Goal: Task Accomplishment & Management: Manage account settings

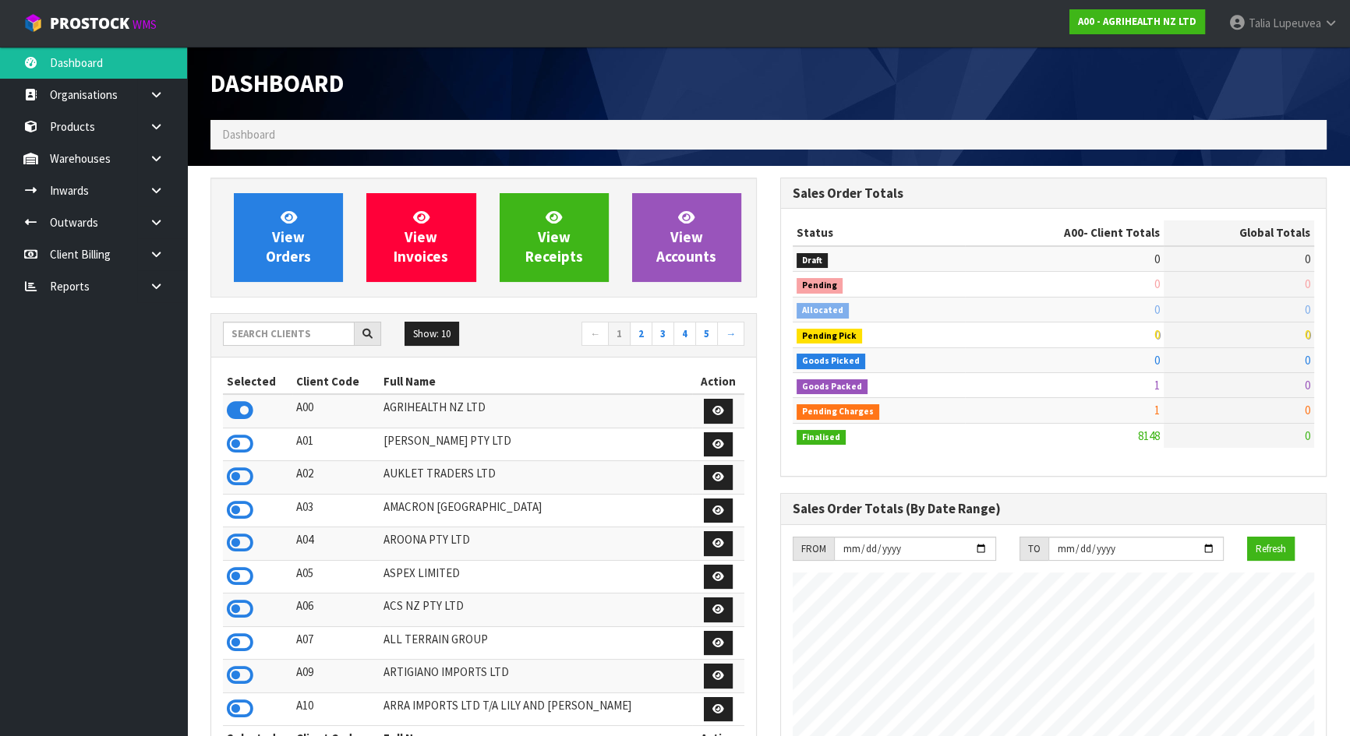
scroll to position [1178, 569]
click at [157, 202] on link at bounding box center [162, 191] width 50 height 32
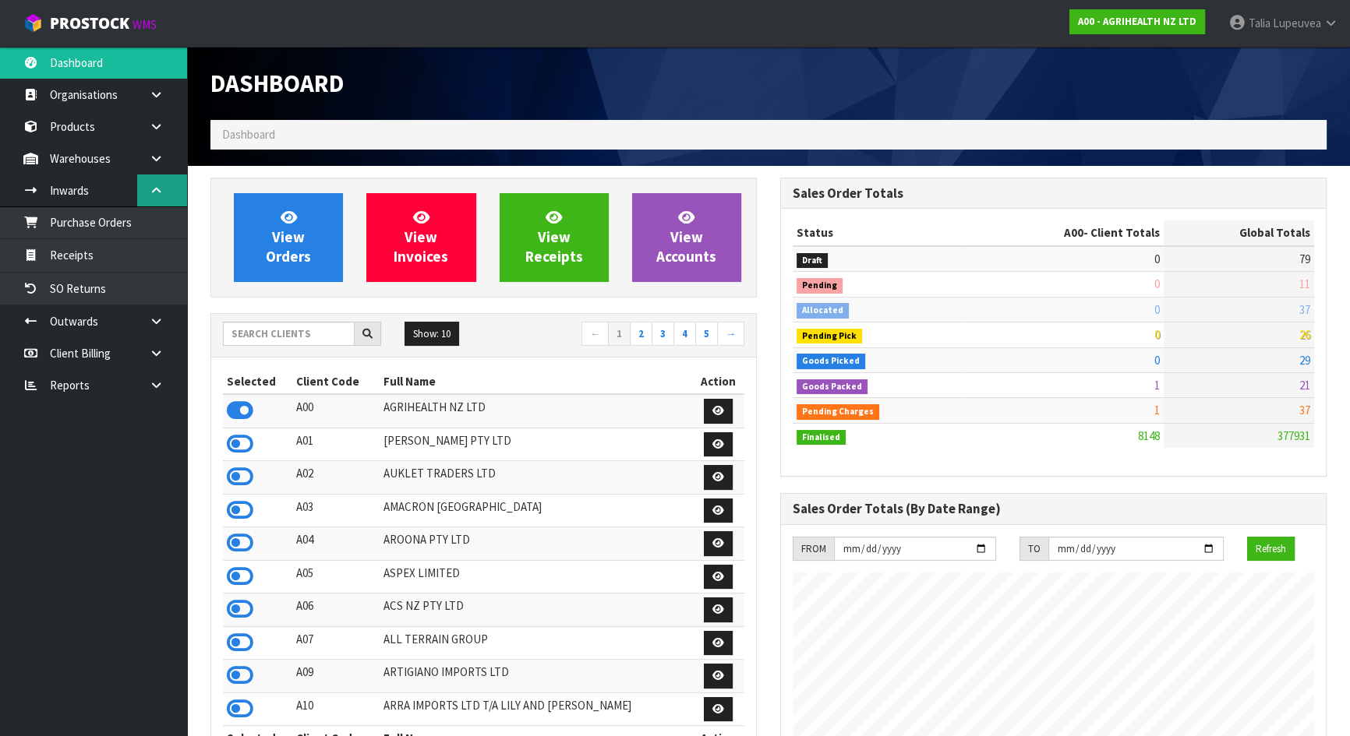
click at [157, 202] on link at bounding box center [162, 191] width 50 height 32
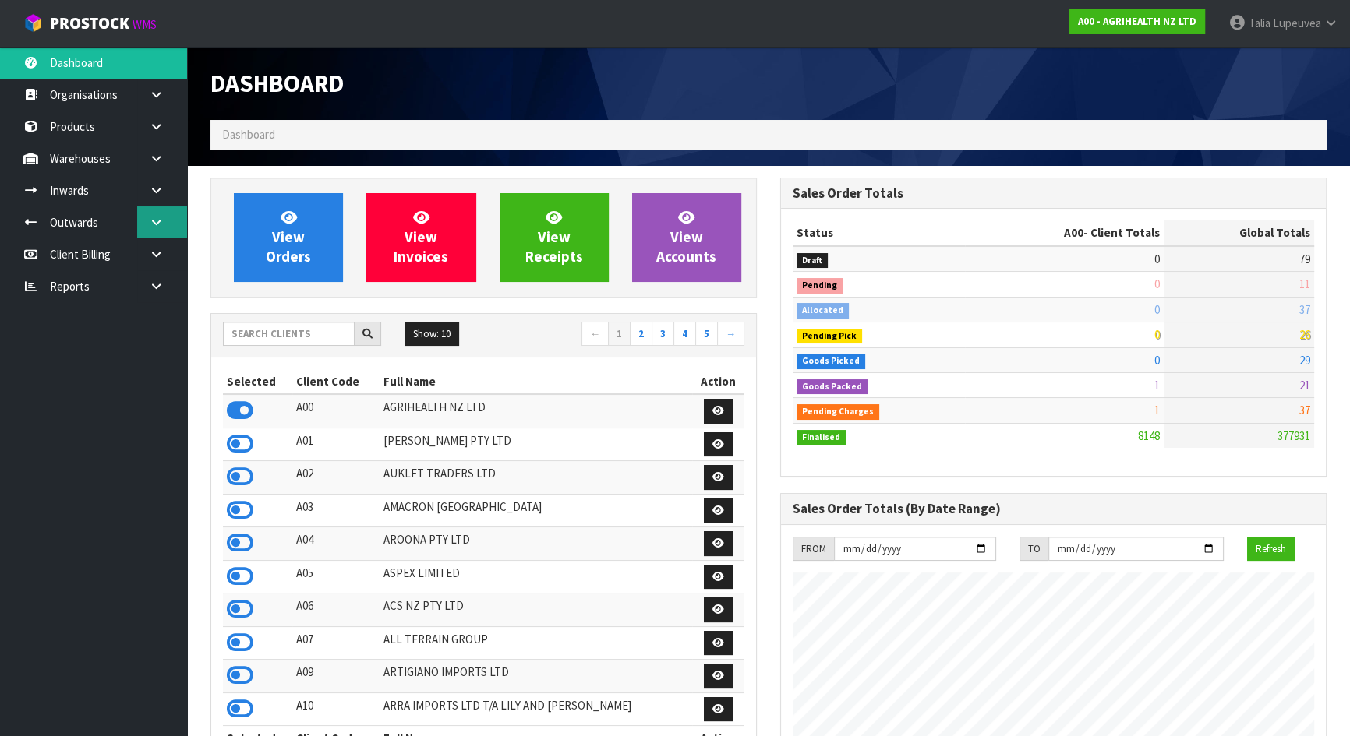
click at [157, 230] on link at bounding box center [162, 222] width 50 height 32
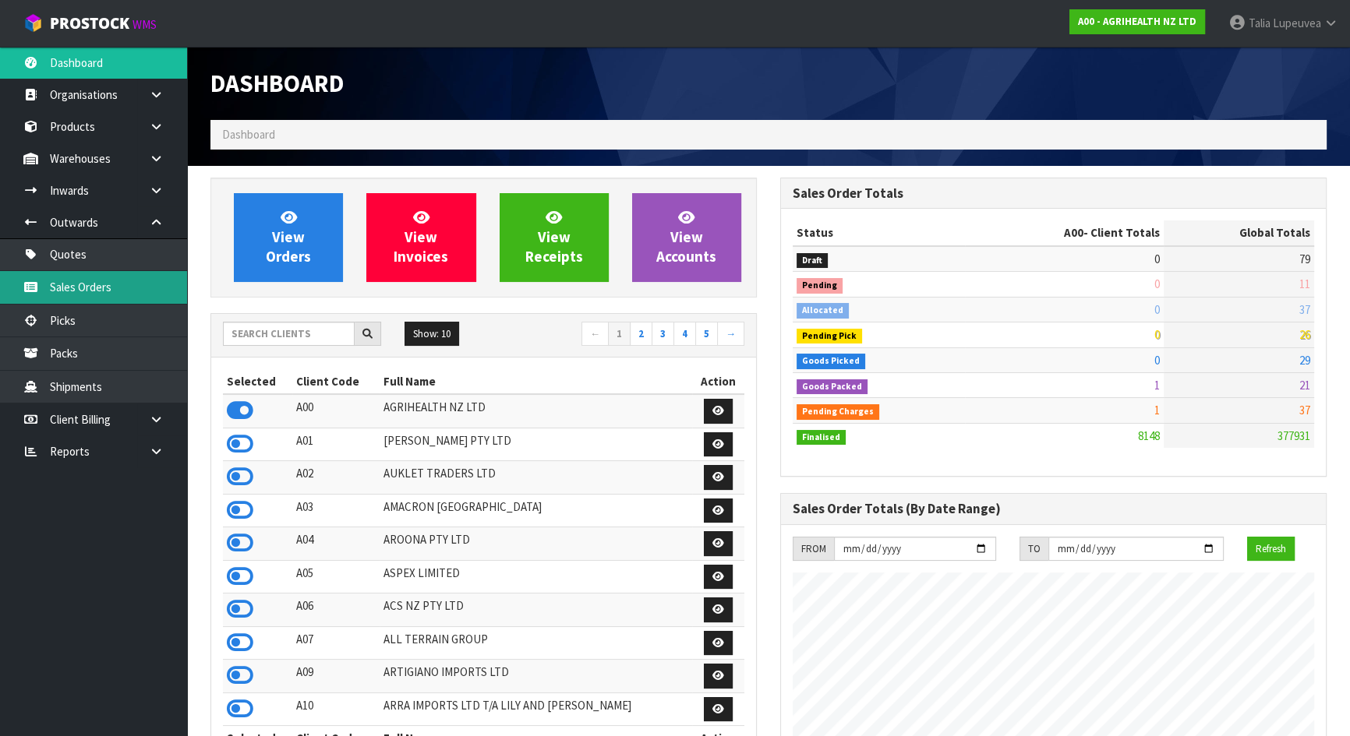
click at [141, 278] on link "Sales Orders" at bounding box center [93, 287] width 187 height 32
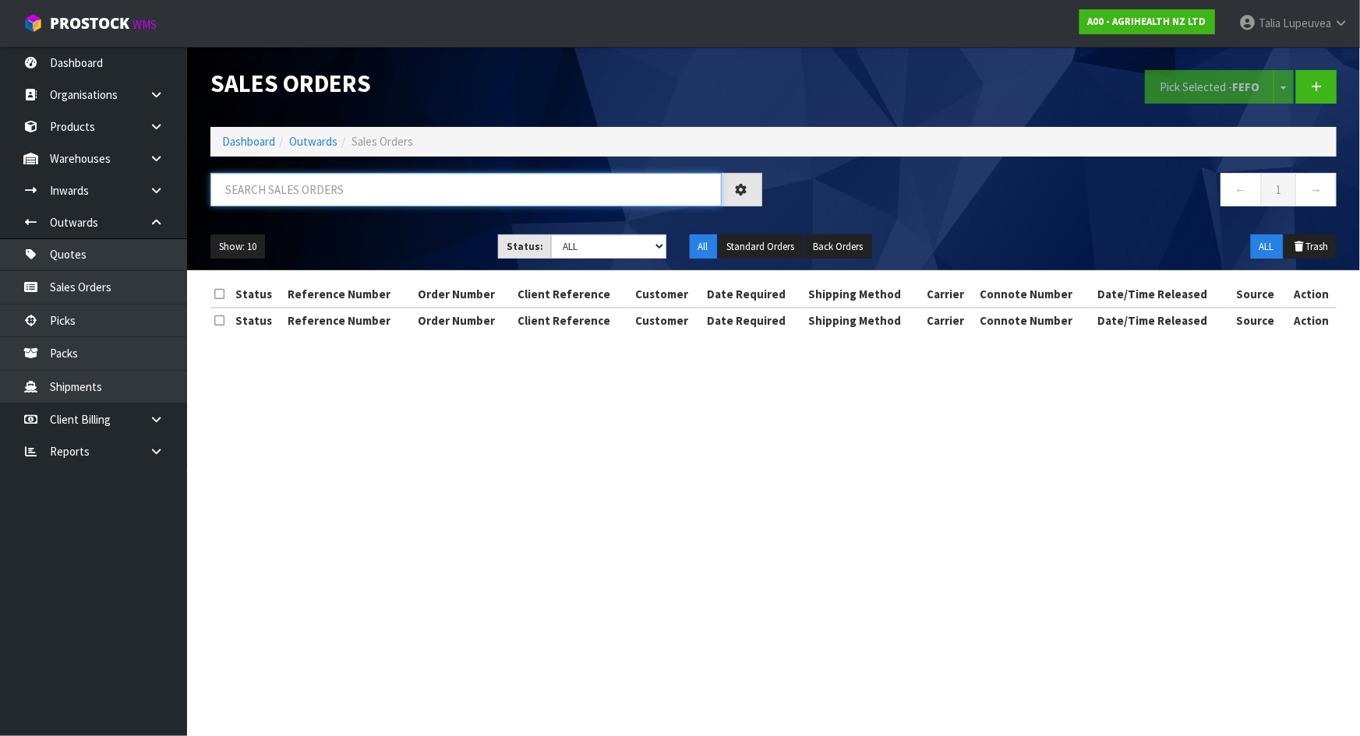
click at [272, 196] on input "text" at bounding box center [465, 190] width 511 height 34
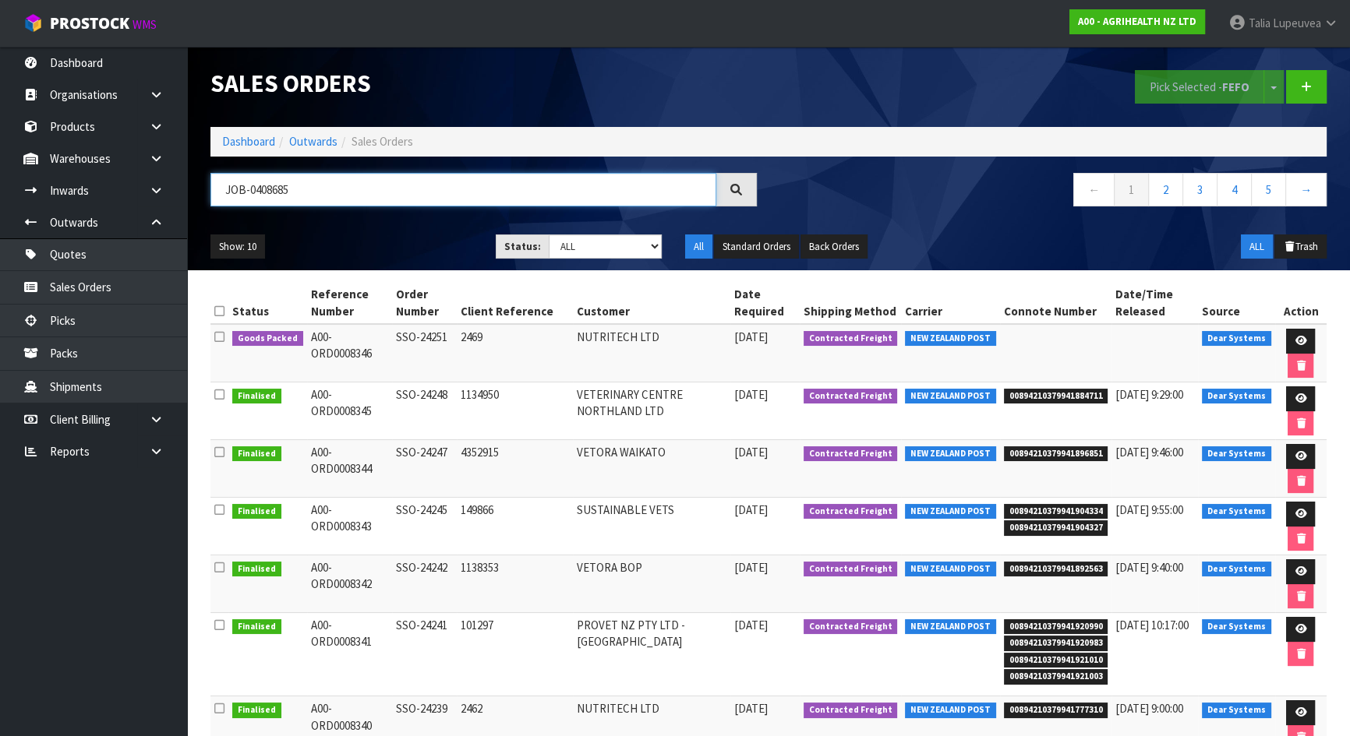
type input "JOB-0408685"
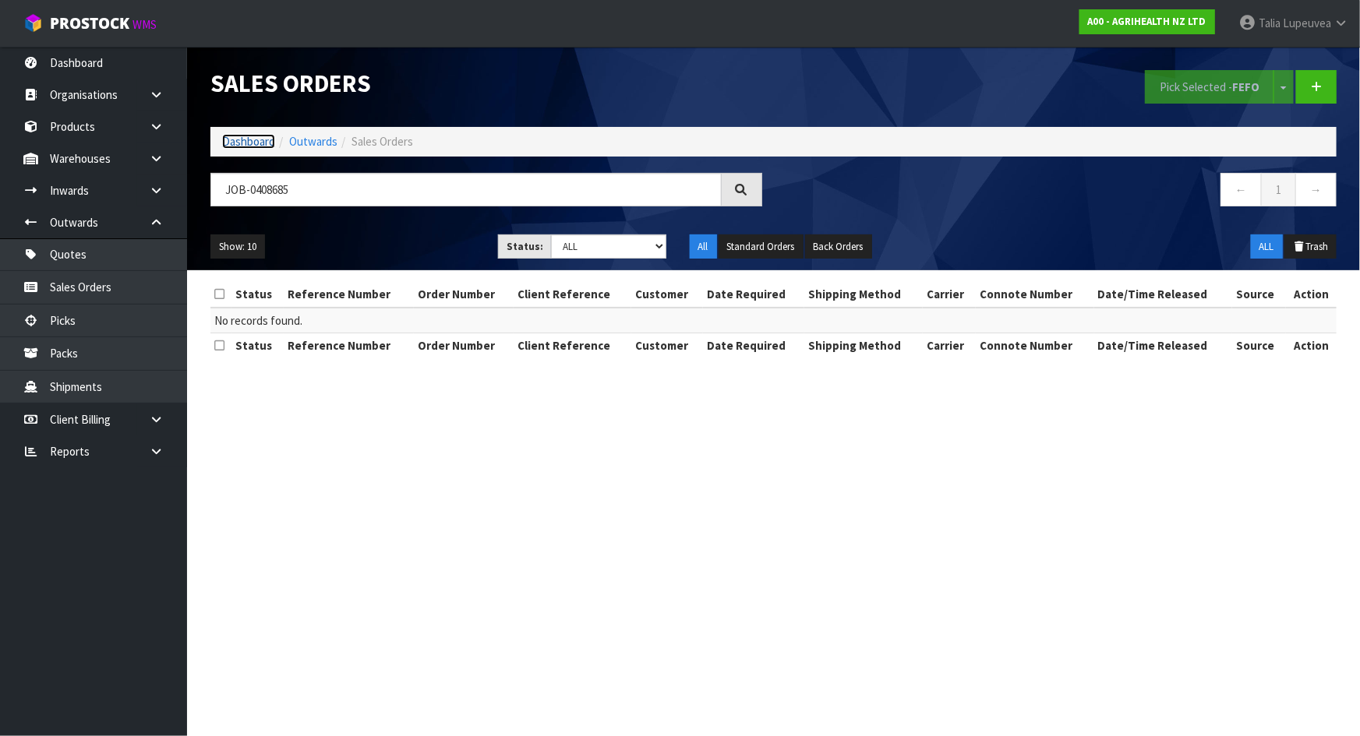
click at [249, 137] on link "Dashboard" at bounding box center [248, 141] width 53 height 15
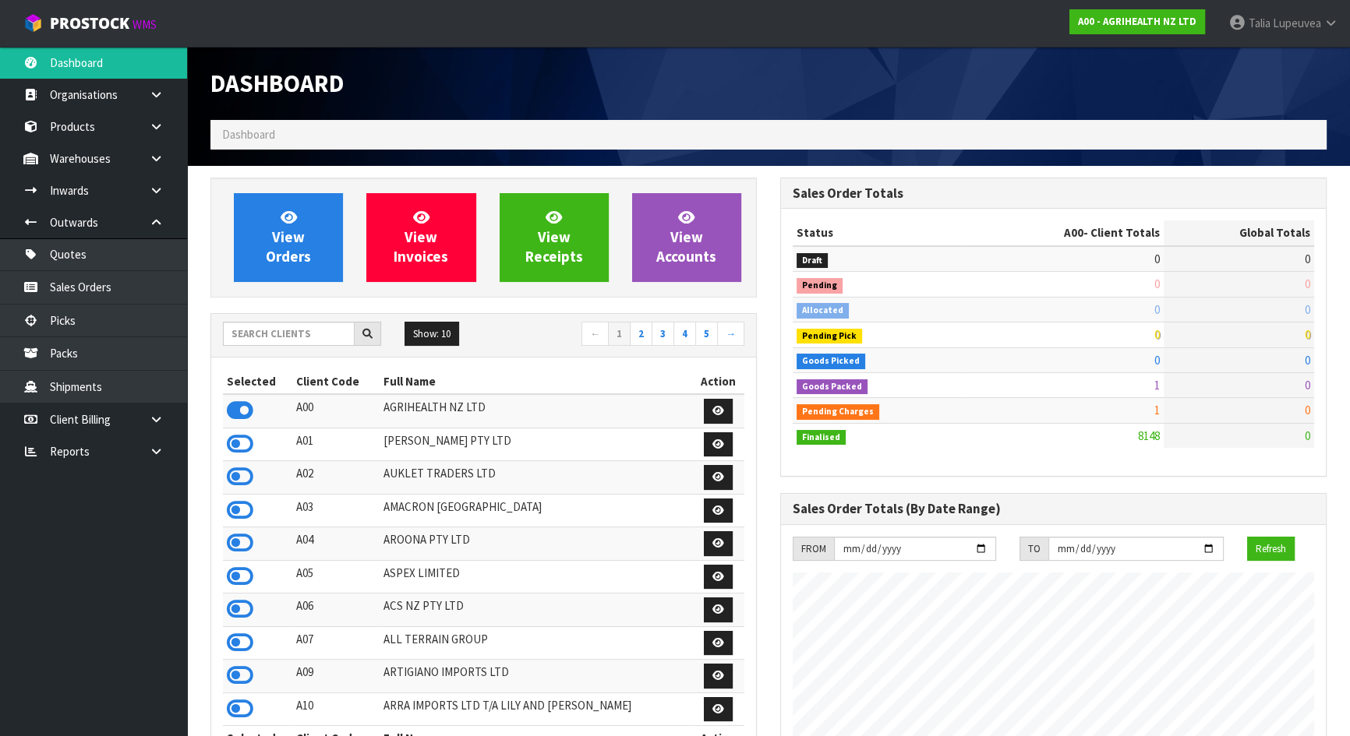
scroll to position [1178, 569]
click at [272, 331] on input "text" at bounding box center [289, 334] width 132 height 24
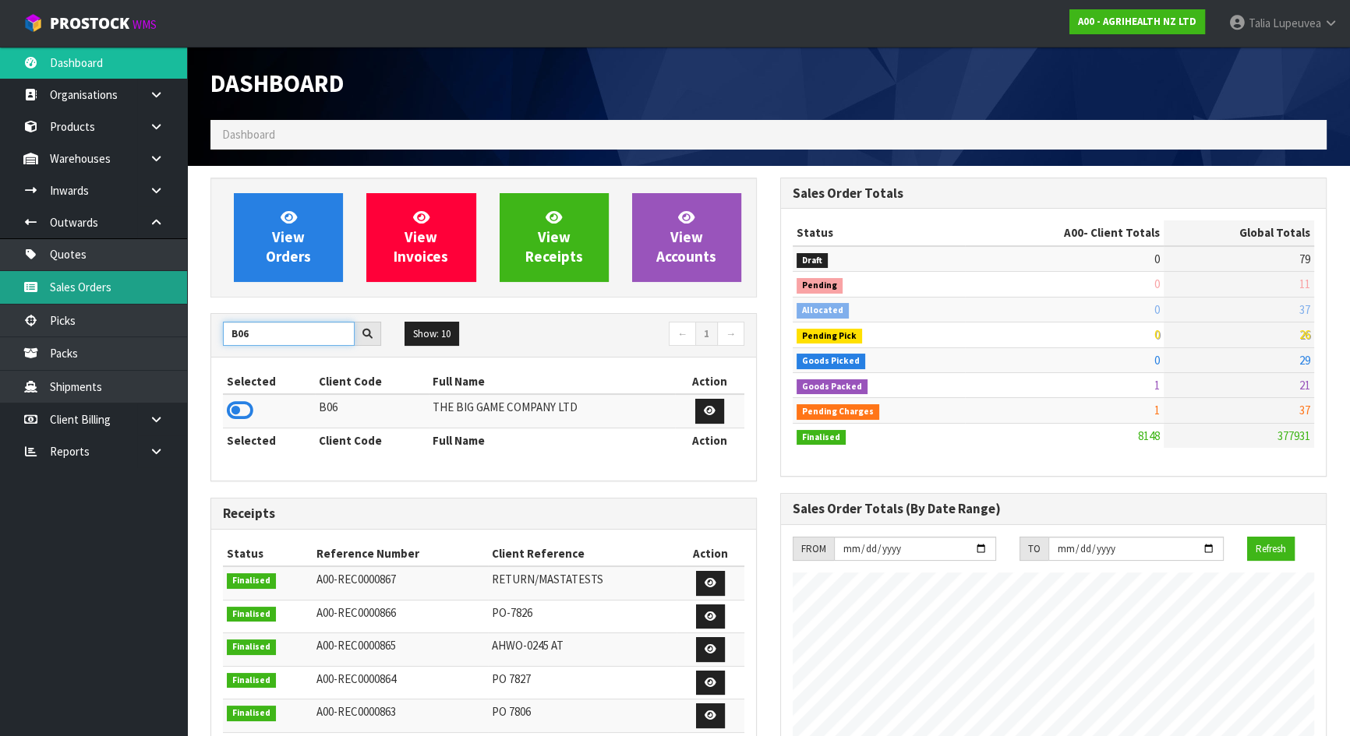
type input "B06"
click at [130, 289] on link "Sales Orders" at bounding box center [93, 287] width 187 height 32
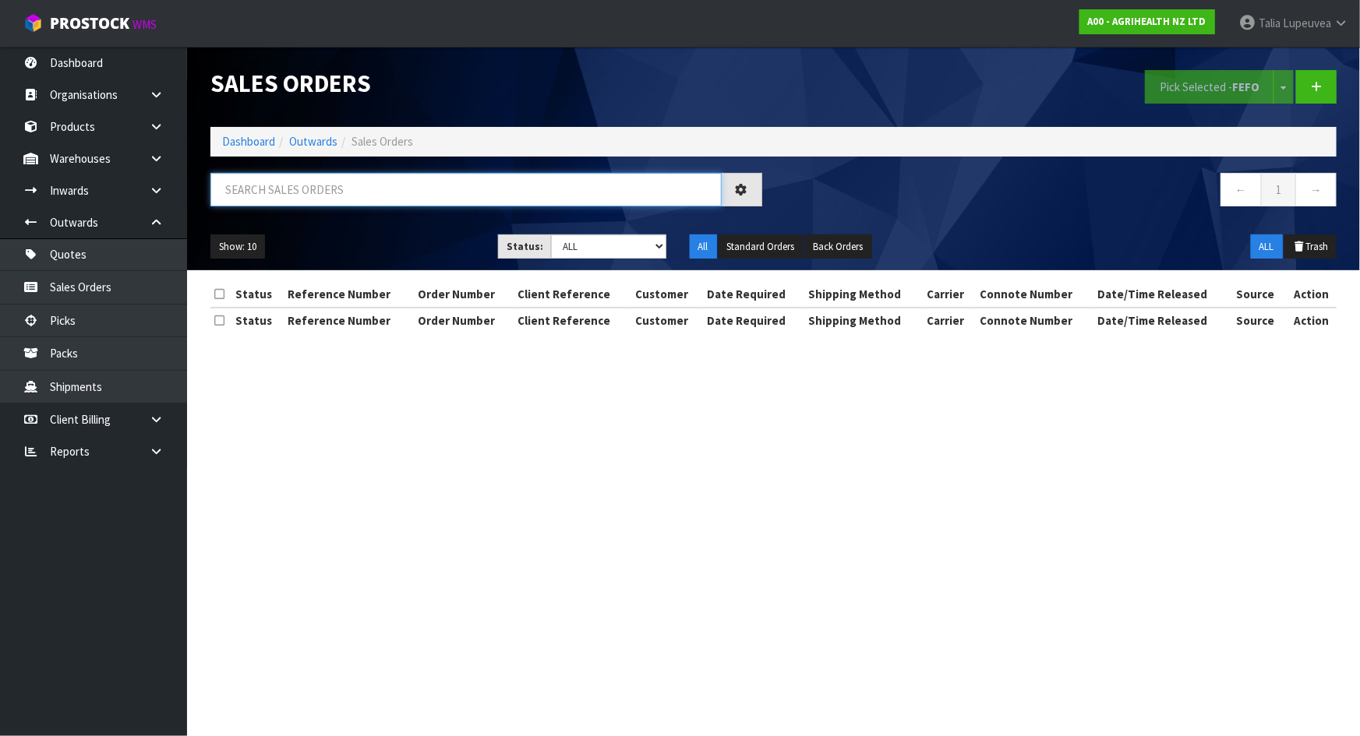
click at [304, 200] on input "text" at bounding box center [465, 190] width 511 height 34
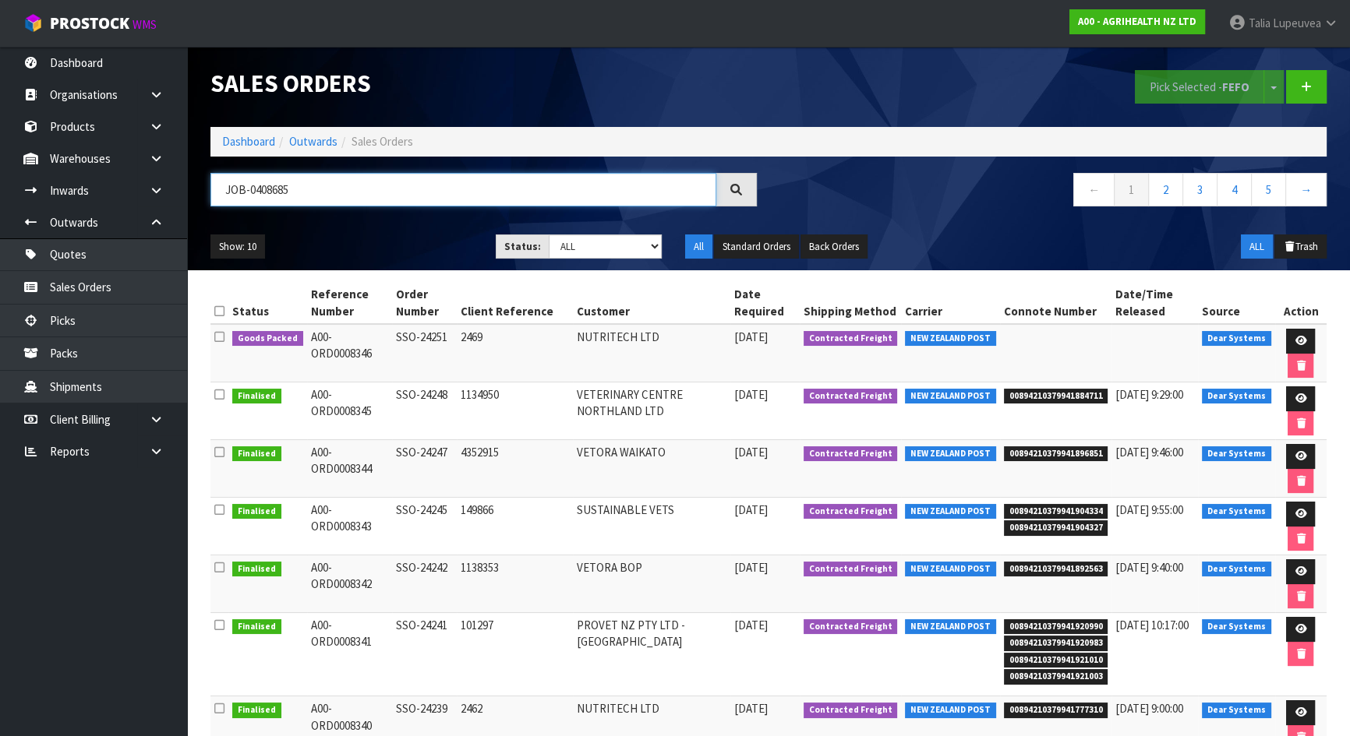
type input "JOB-0408685"
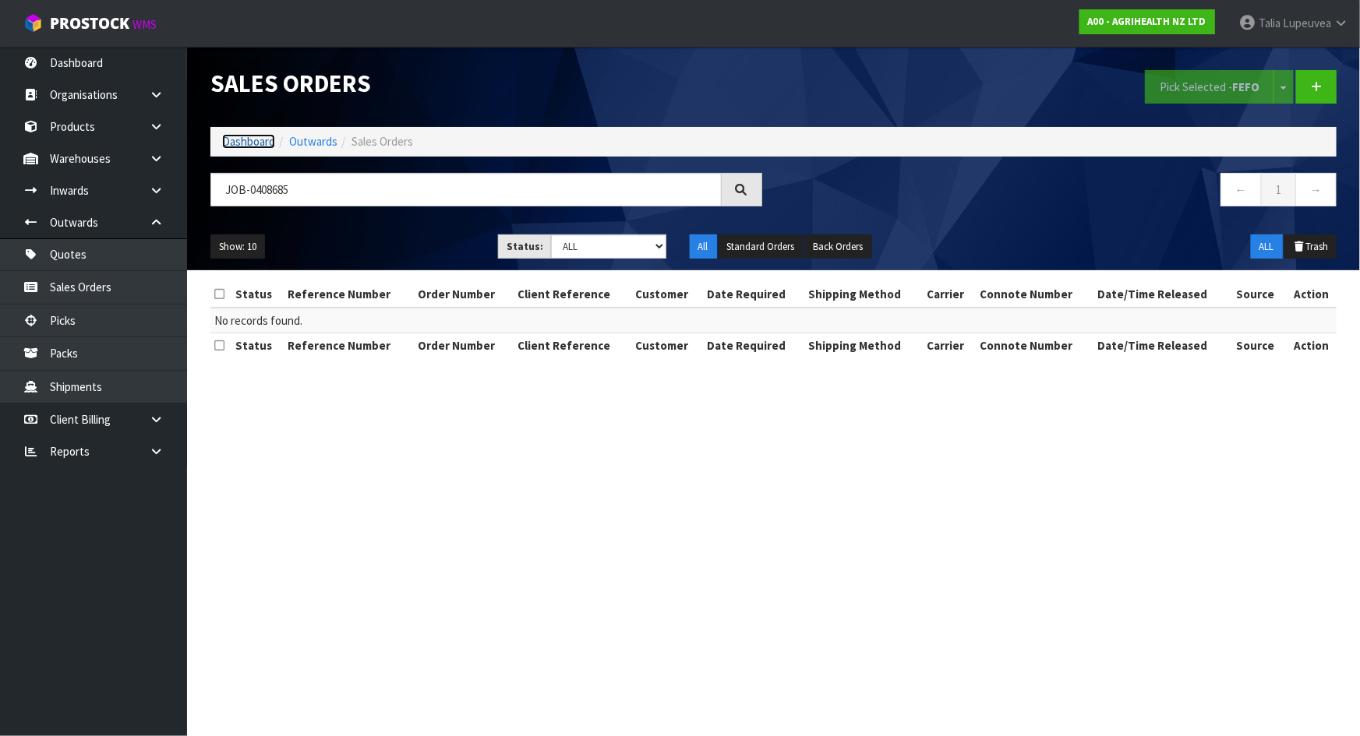
click at [246, 140] on link "Dashboard" at bounding box center [248, 141] width 53 height 15
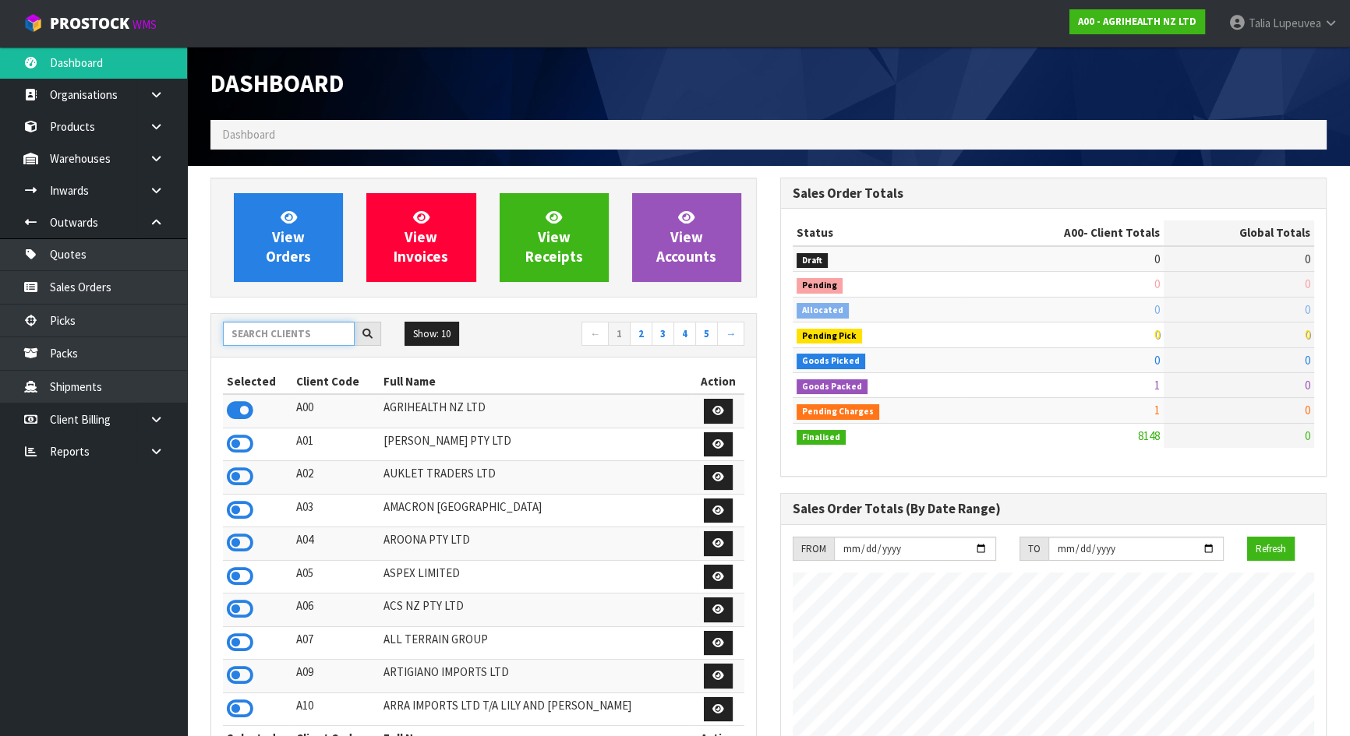
scroll to position [1178, 569]
drag, startPoint x: 281, startPoint y: 325, endPoint x: 257, endPoint y: 325, distance: 24.2
click at [278, 326] on input "text" at bounding box center [289, 334] width 132 height 24
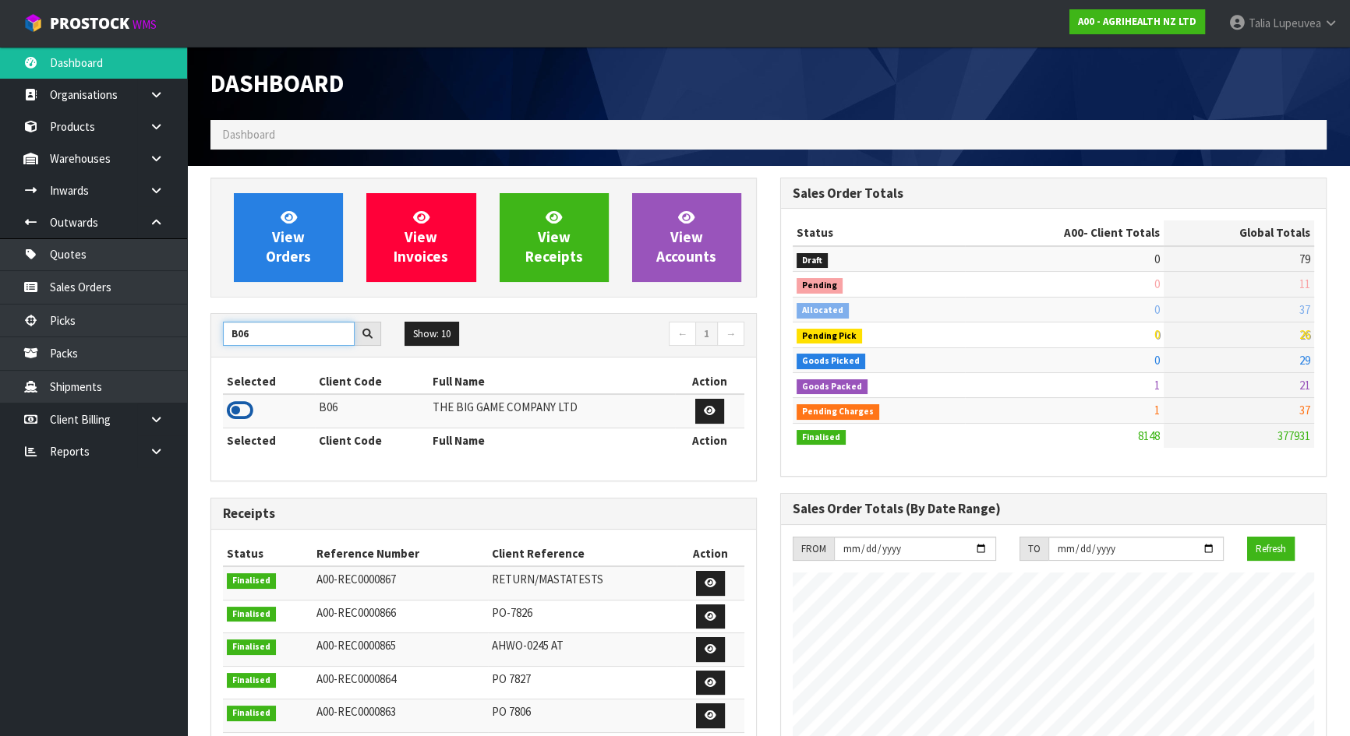
type input "B06"
click at [234, 408] on icon at bounding box center [240, 410] width 26 height 23
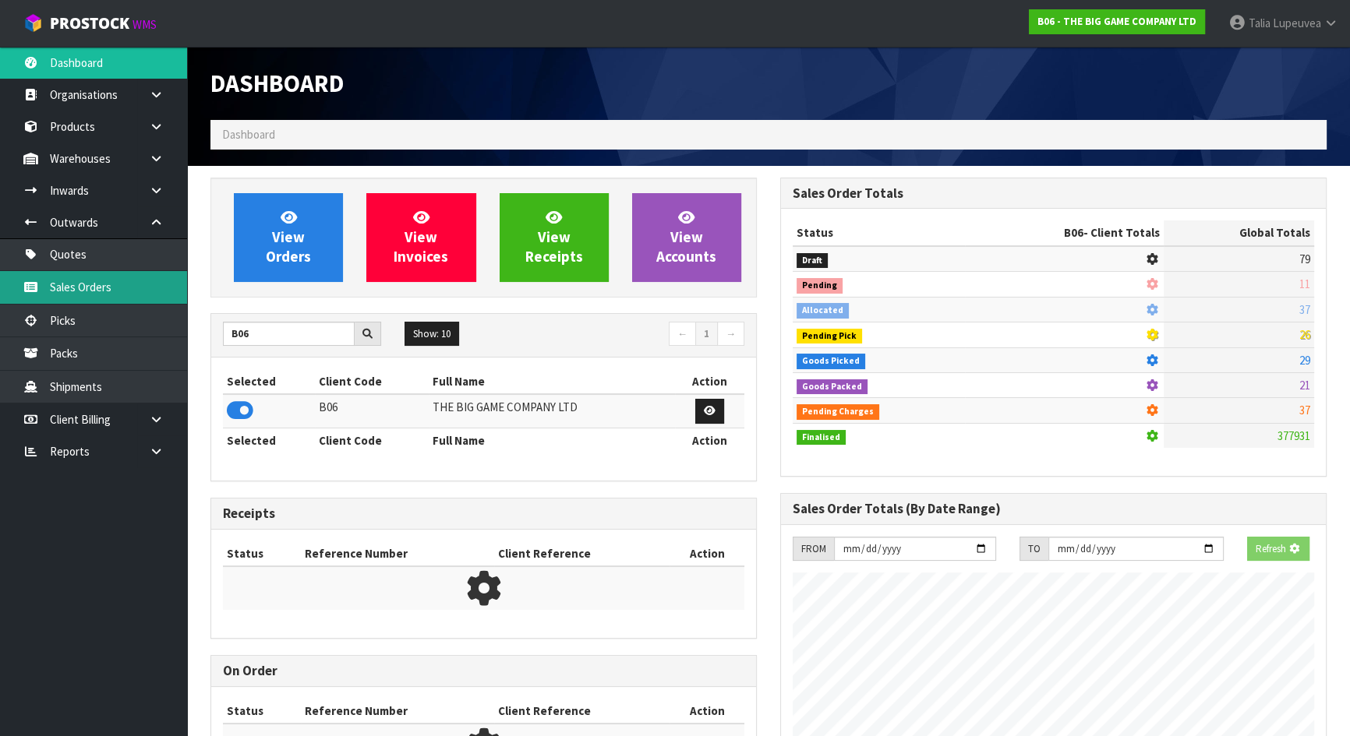
scroll to position [1244, 569]
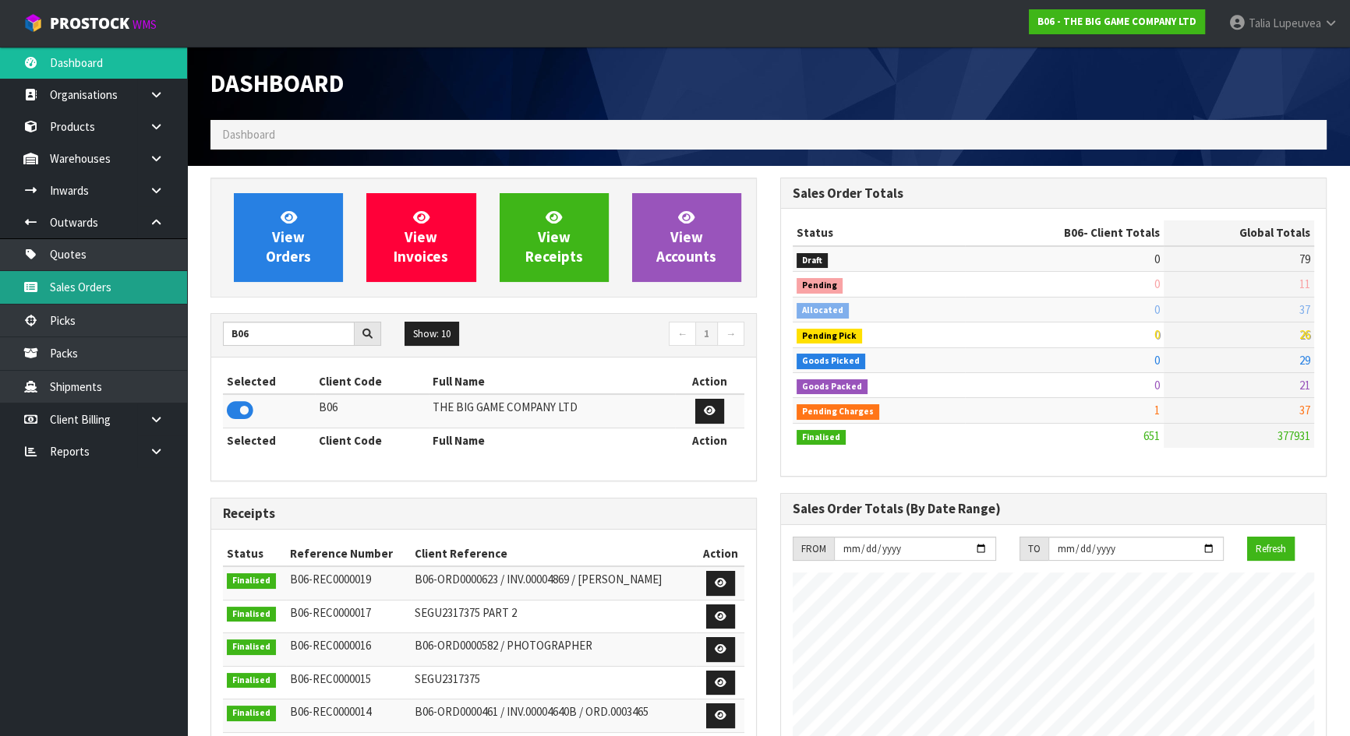
click at [143, 295] on link "Sales Orders" at bounding box center [93, 287] width 187 height 32
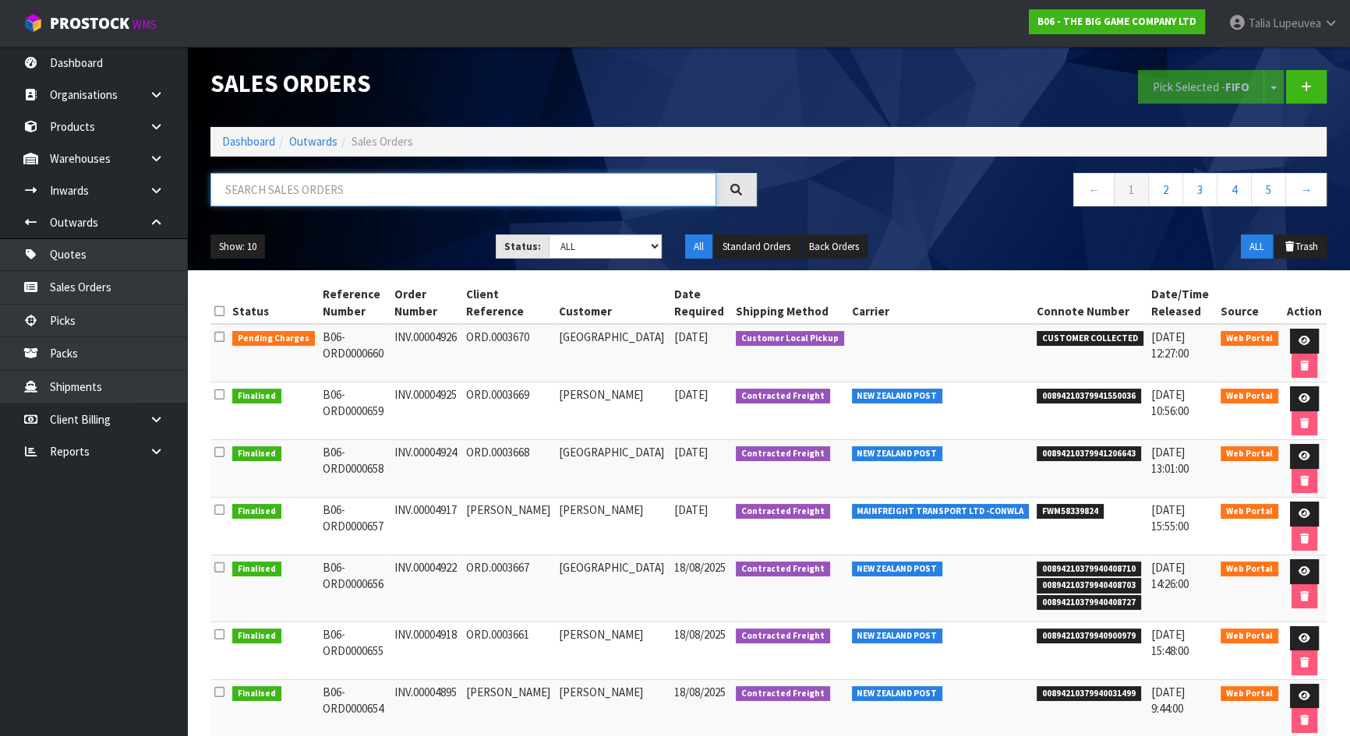
click at [285, 191] on input "text" at bounding box center [463, 190] width 506 height 34
type input "JOB-0408685"
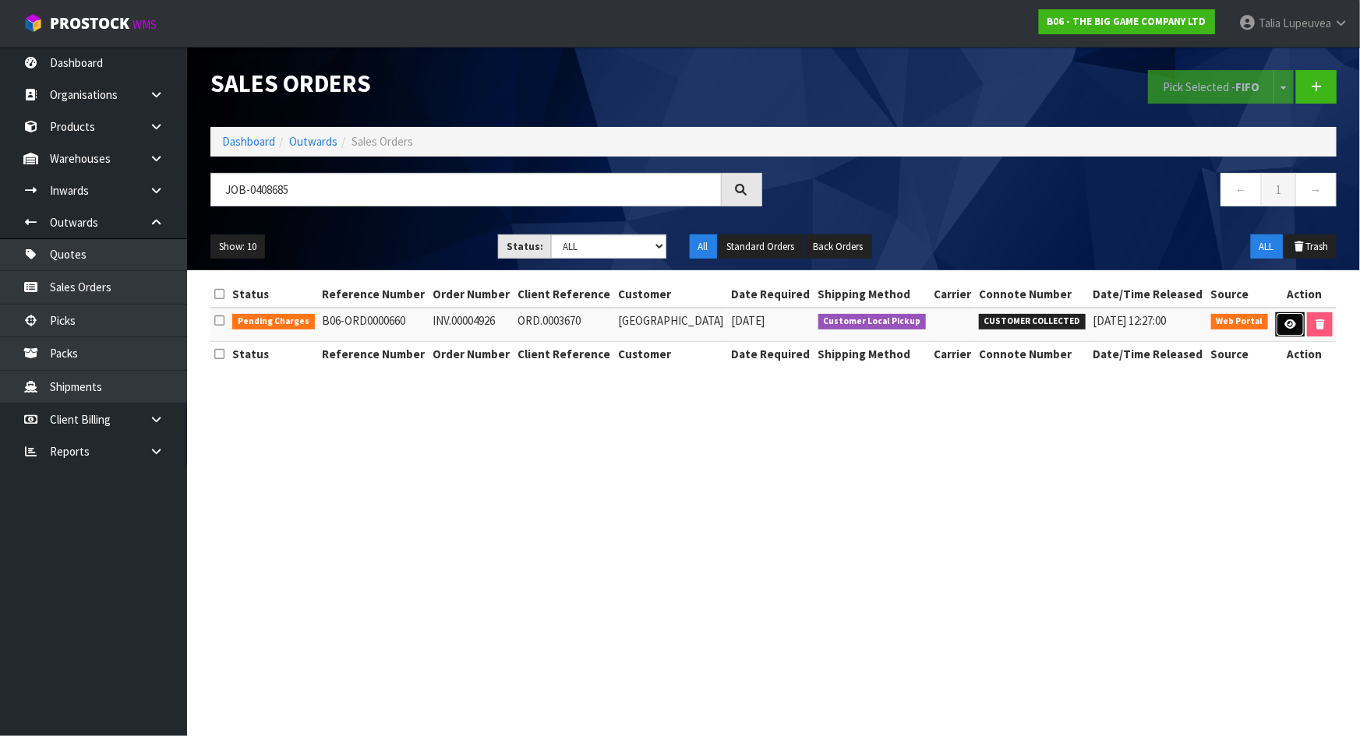
click at [1288, 325] on icon at bounding box center [1290, 324] width 12 height 10
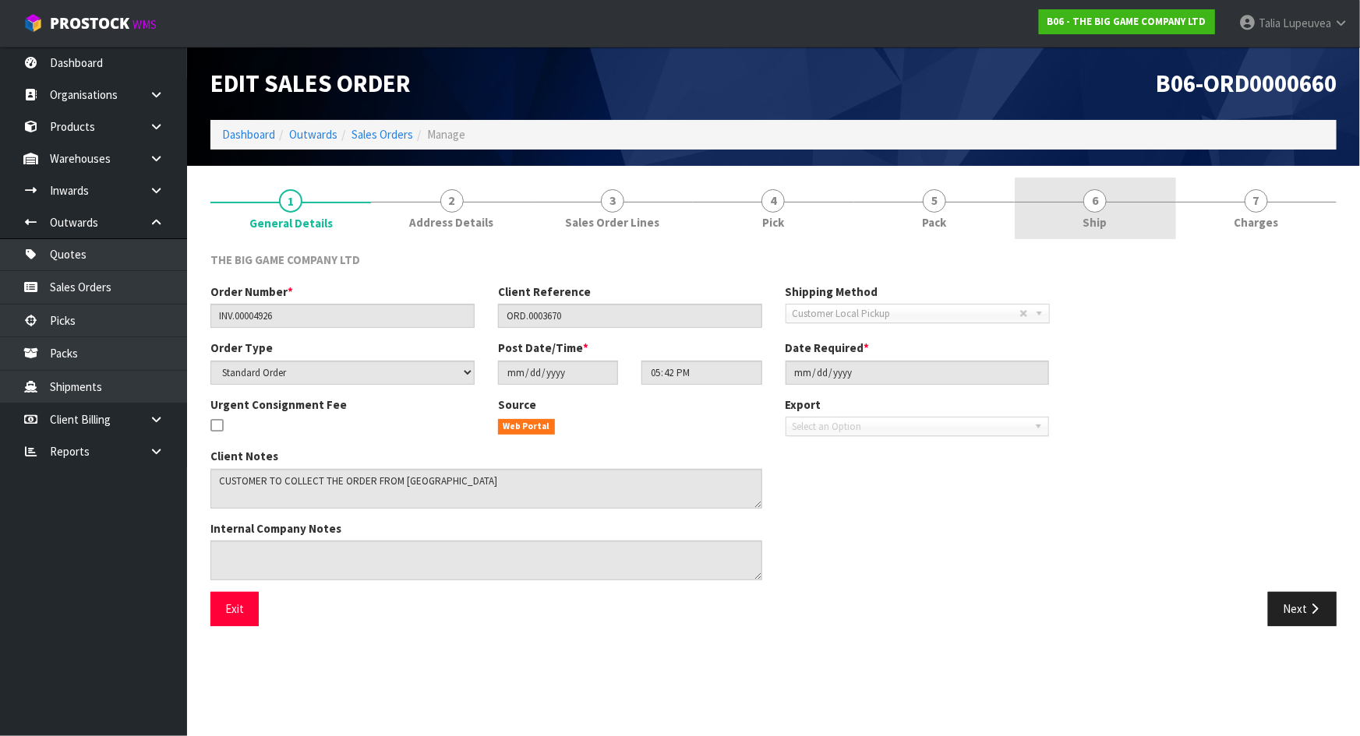
click at [1156, 213] on link "6 Ship" at bounding box center [1095, 209] width 161 height 62
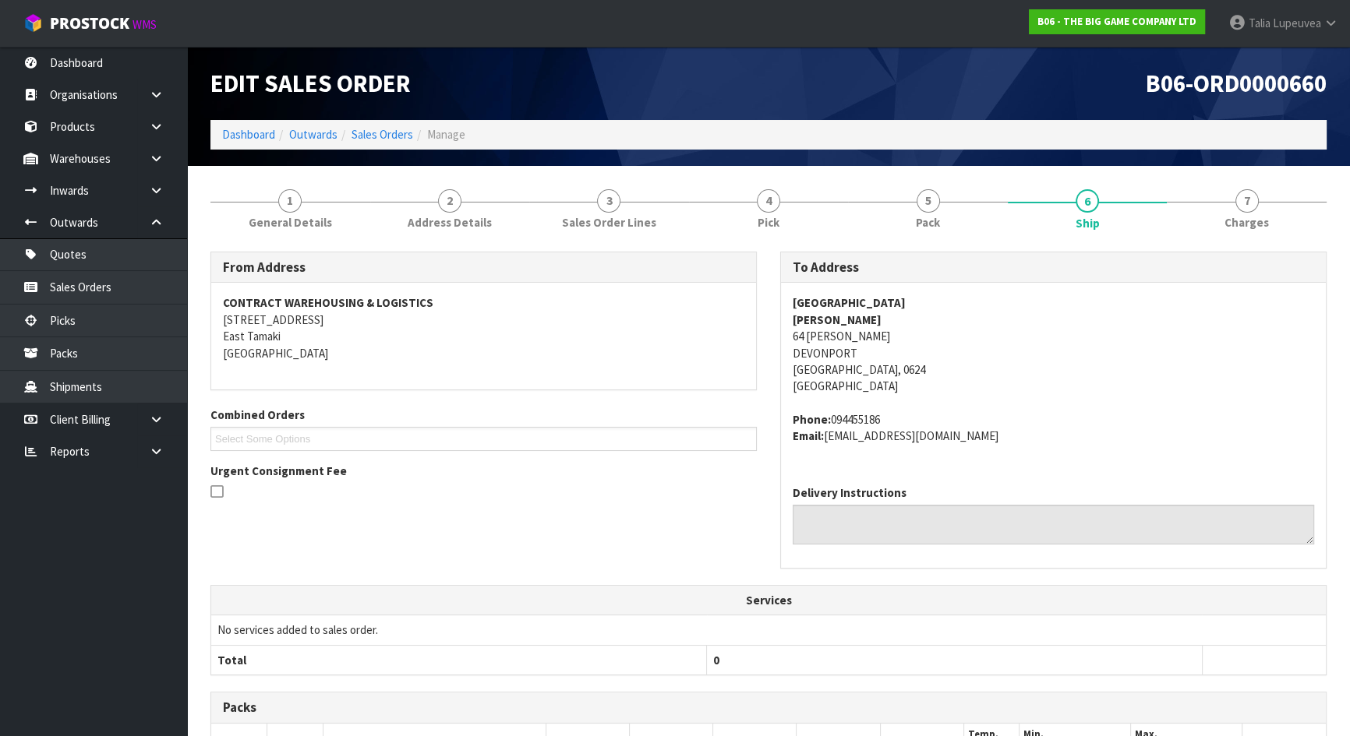
scroll to position [330, 0]
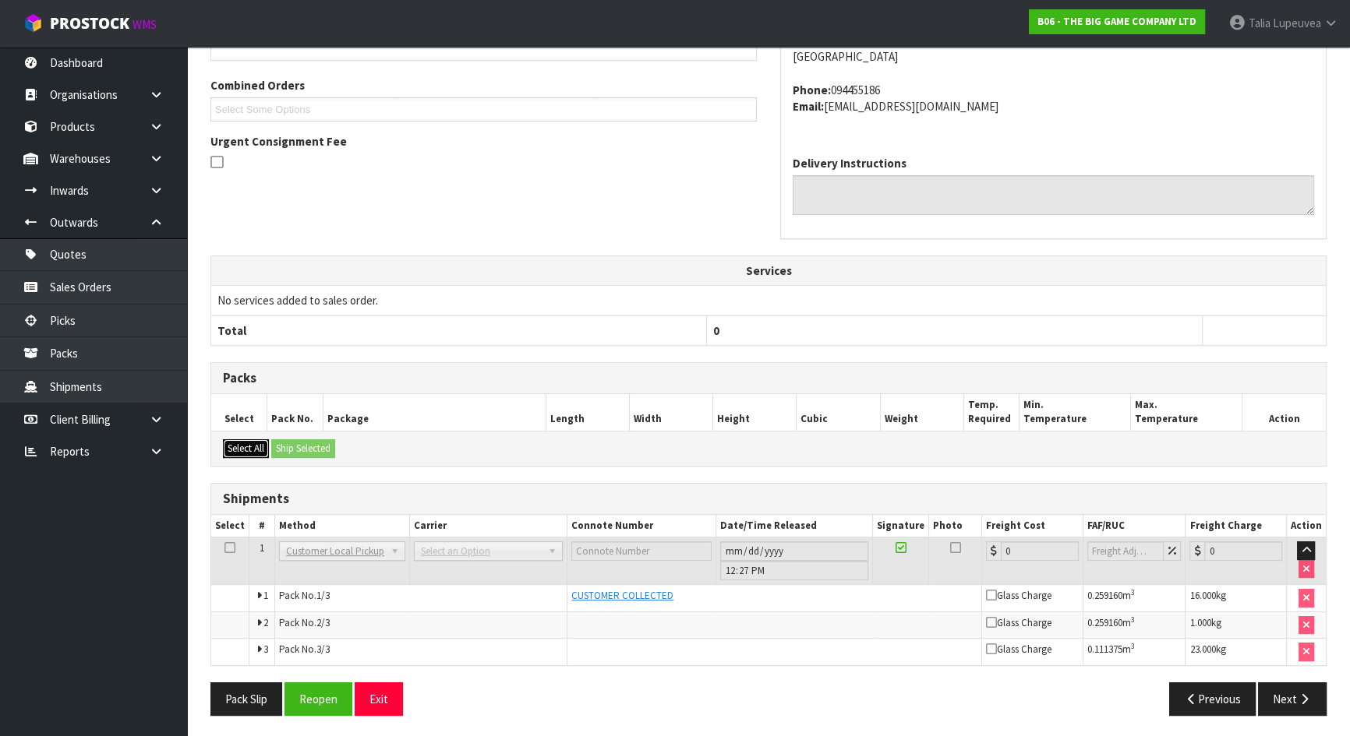
drag, startPoint x: 254, startPoint y: 449, endPoint x: 291, endPoint y: 448, distance: 37.4
click at [257, 449] on button "Select All" at bounding box center [246, 448] width 46 height 19
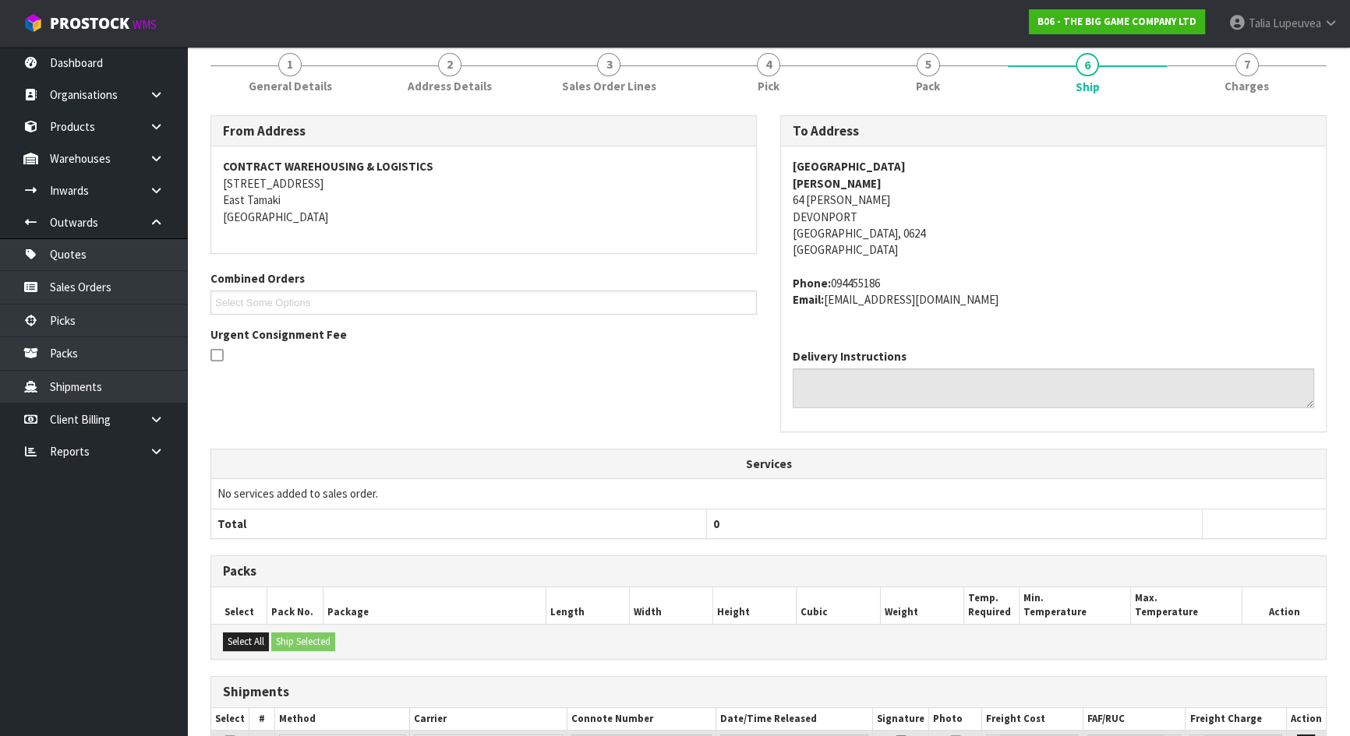
scroll to position [0, 0]
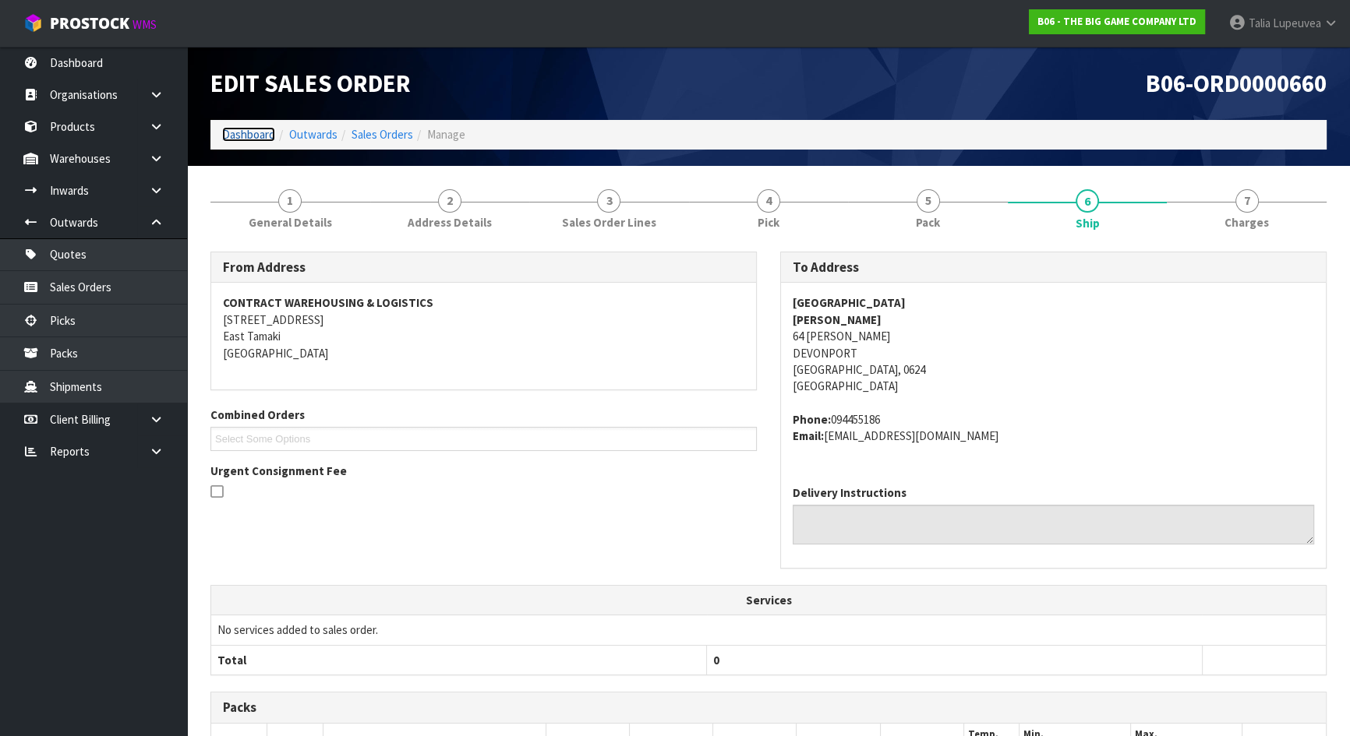
click at [264, 132] on link "Dashboard" at bounding box center [248, 134] width 53 height 15
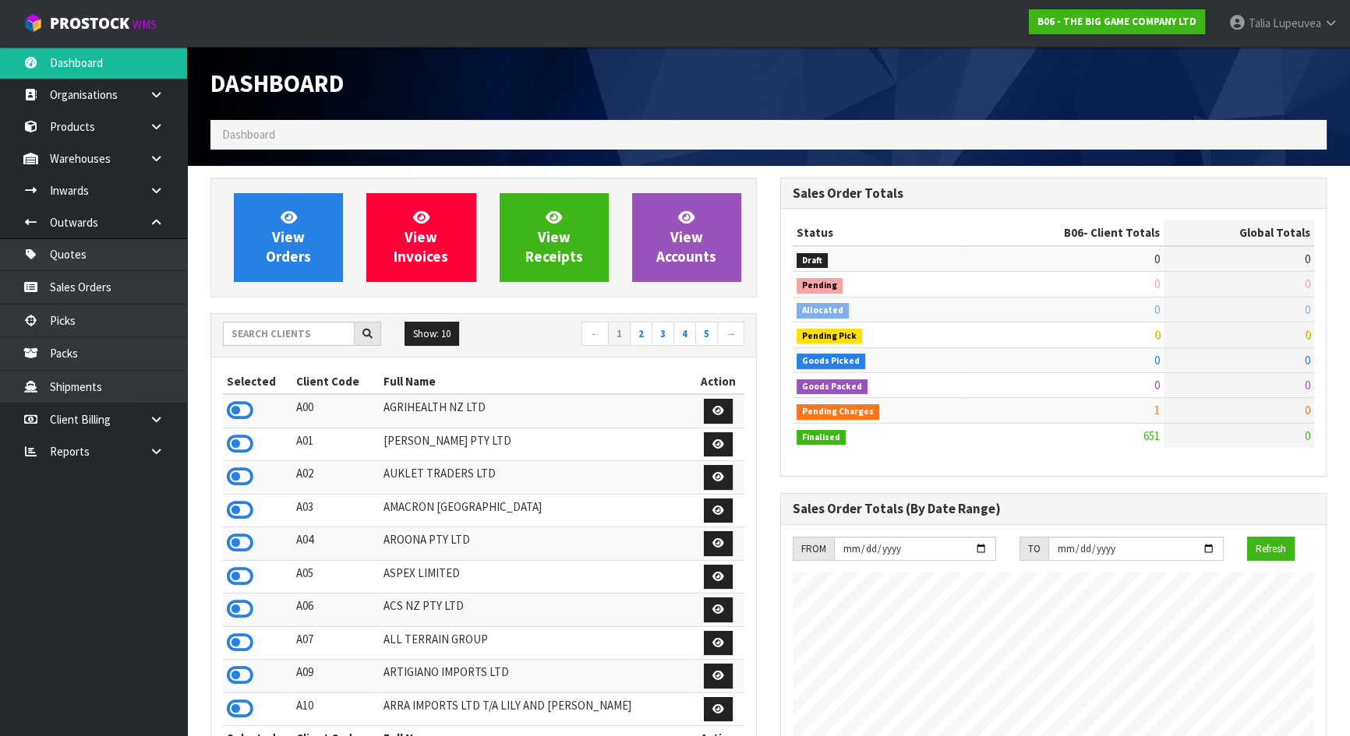
scroll to position [1244, 569]
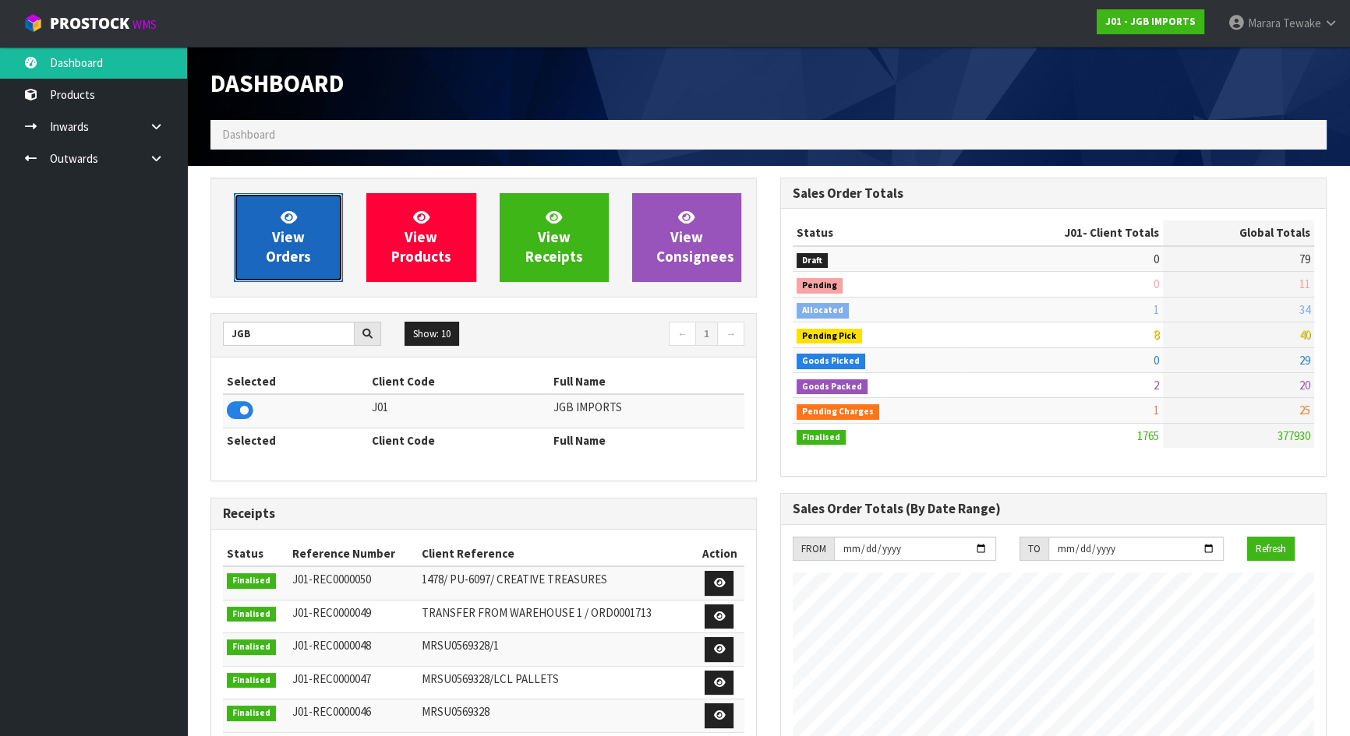
scroll to position [1178, 569]
click at [309, 252] on span "View Orders" at bounding box center [288, 237] width 45 height 58
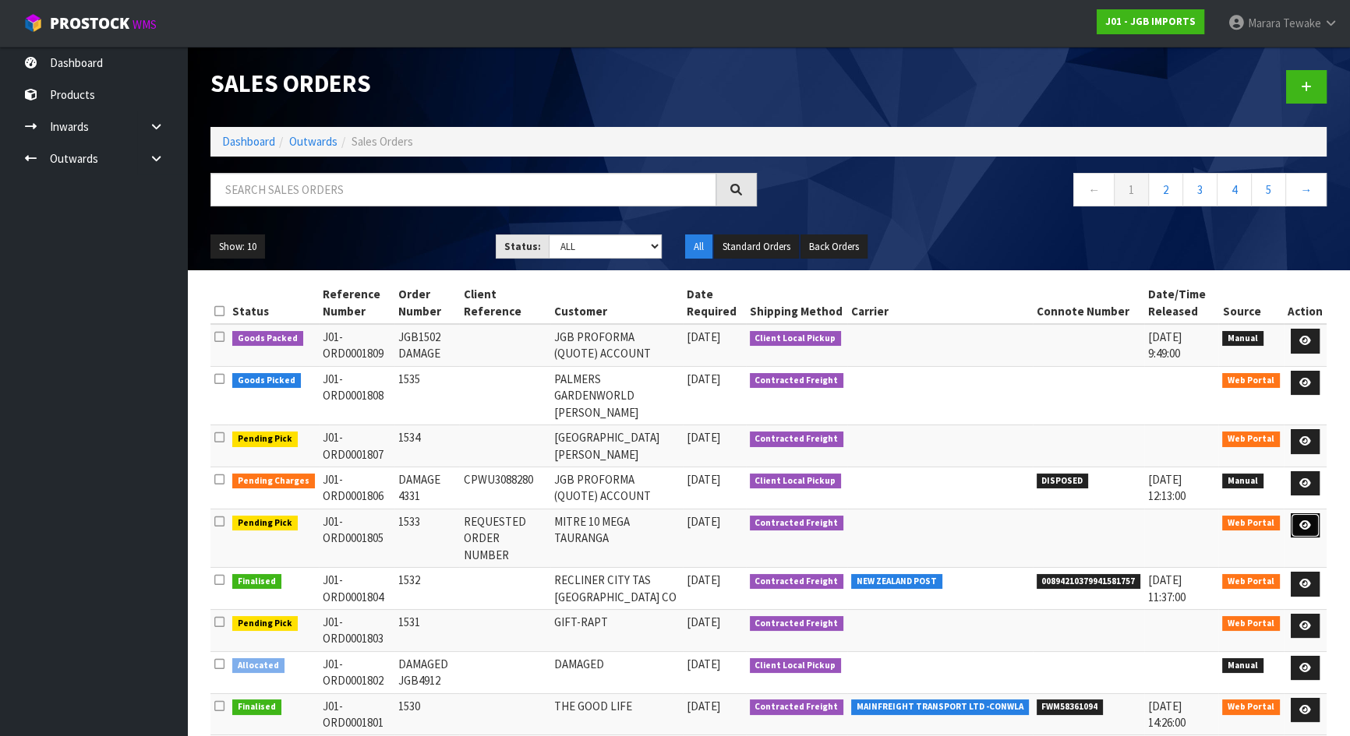
click at [1298, 529] on link at bounding box center [1304, 525] width 29 height 25
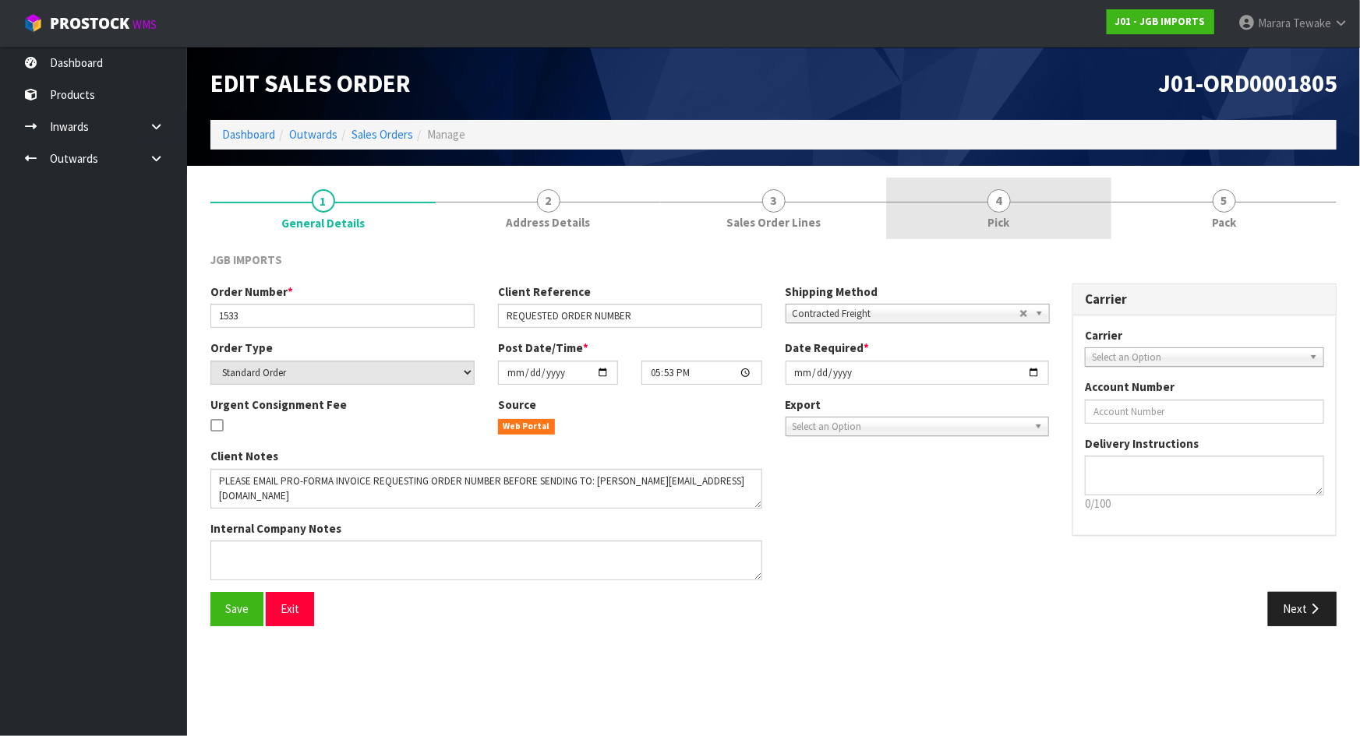
click at [1031, 194] on link "4 Pick" at bounding box center [998, 209] width 225 height 62
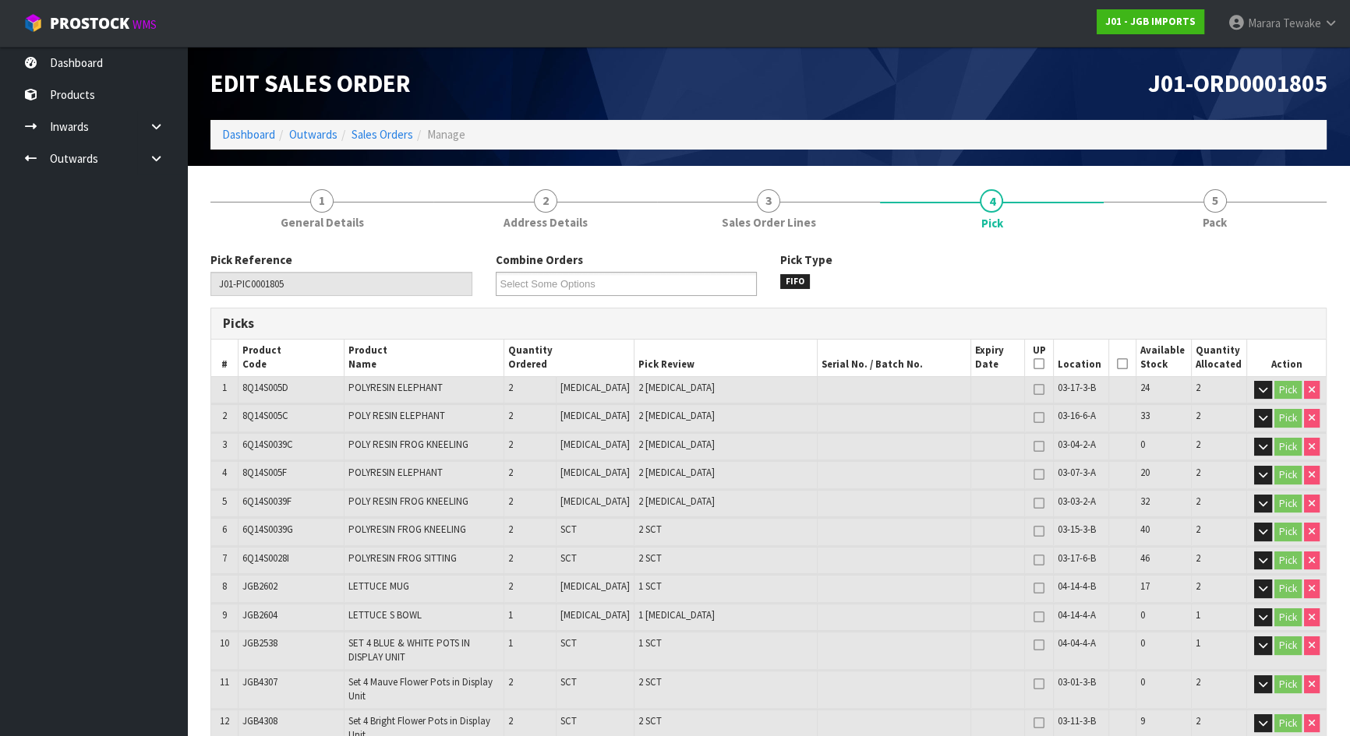
click at [1117, 365] on icon at bounding box center [1122, 364] width 11 height 1
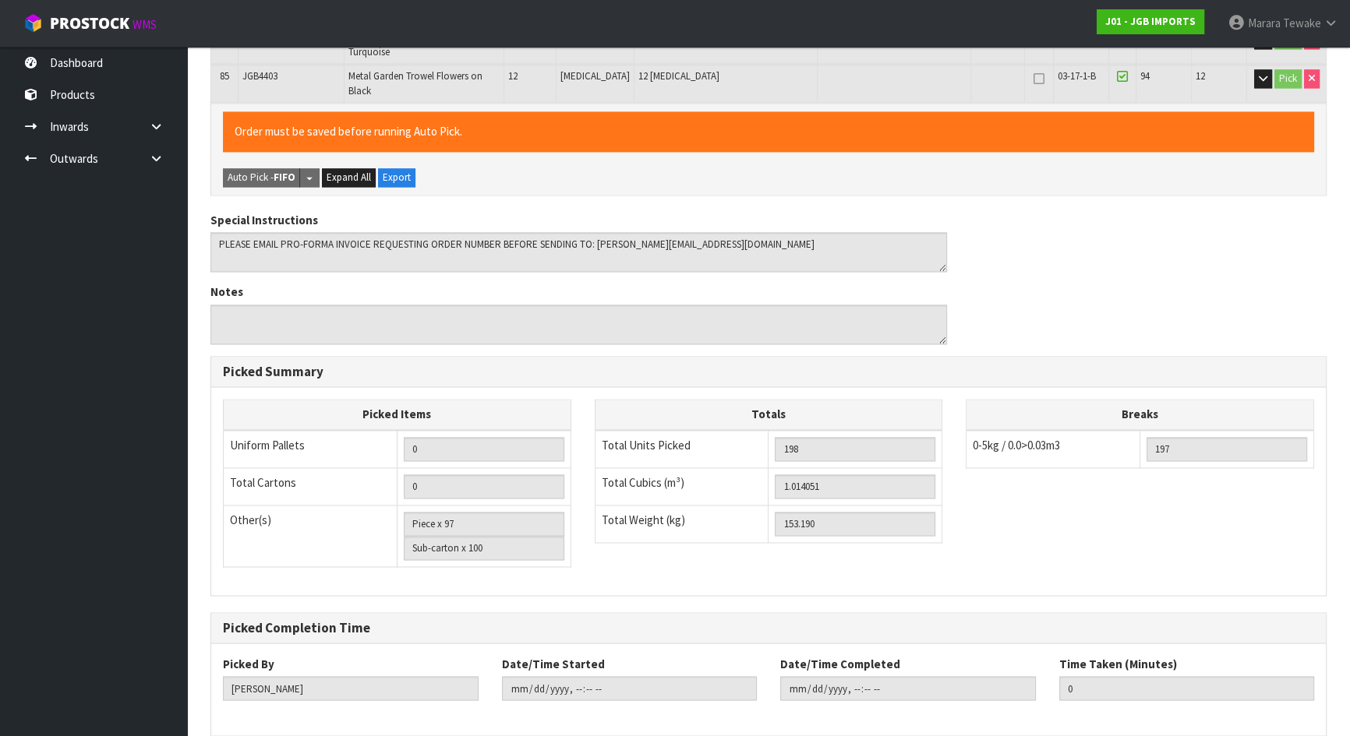
scroll to position [3056, 0]
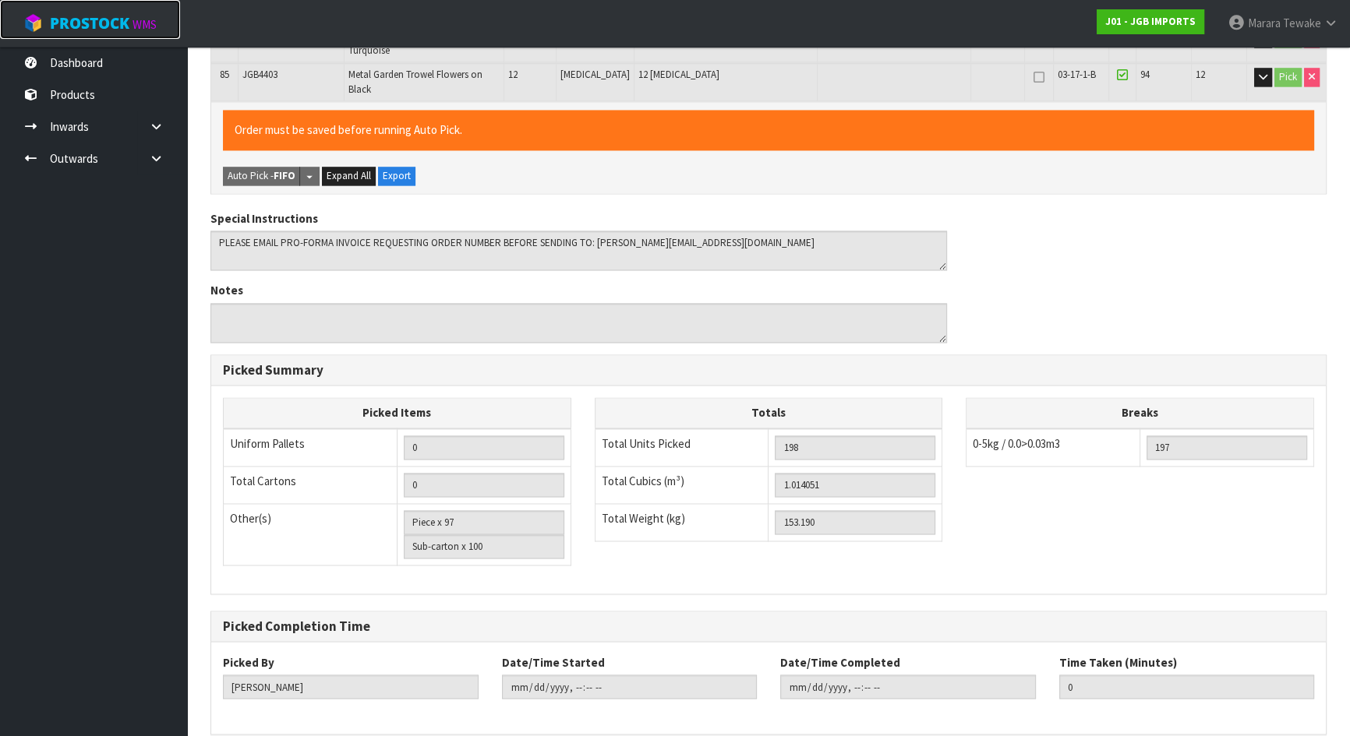
click at [93, 33] on link "ProStock WMS" at bounding box center [90, 19] width 180 height 39
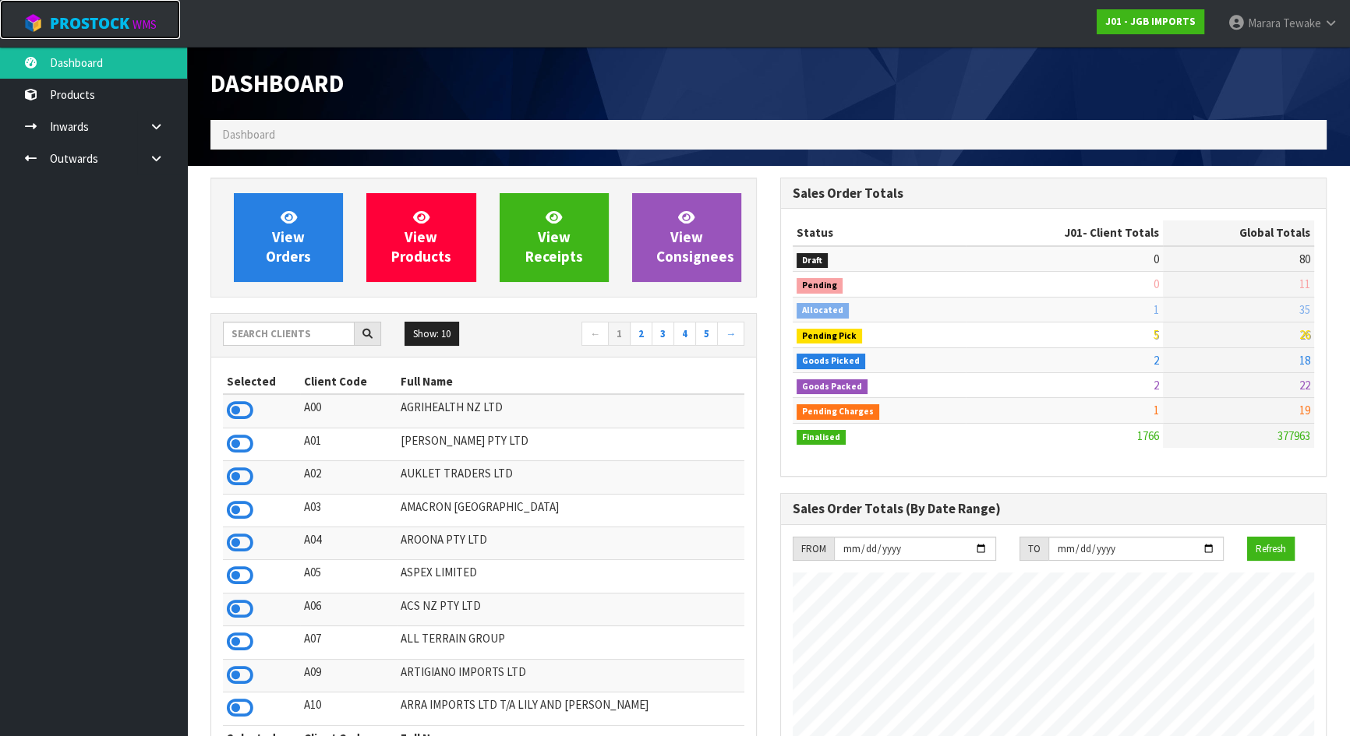
scroll to position [1178, 569]
drag, startPoint x: 303, startPoint y: 26, endPoint x: 294, endPoint y: 51, distance: 27.4
click at [299, 44] on nav "Toggle navigation ProStock WMS J01 - JGB IMPORTS Marara Tewake Logout" at bounding box center [675, 24] width 1350 height 48
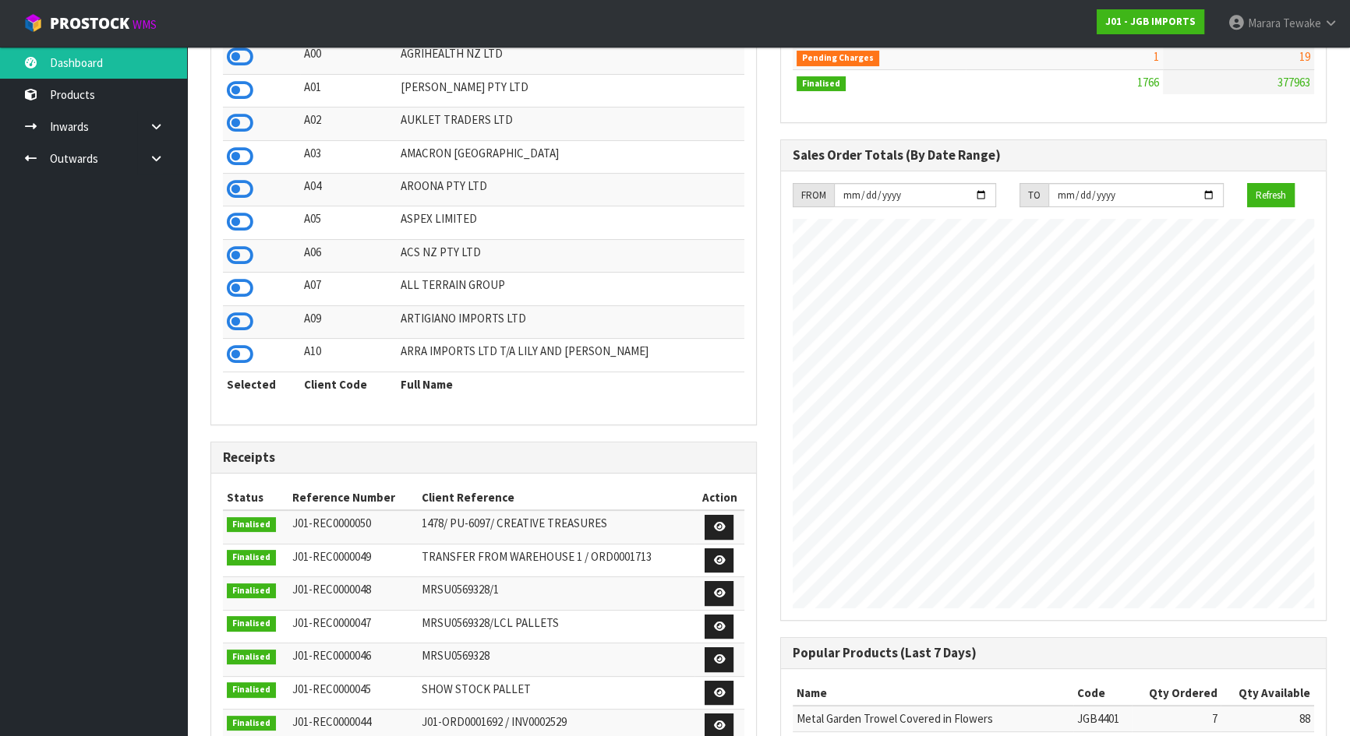
scroll to position [0, 0]
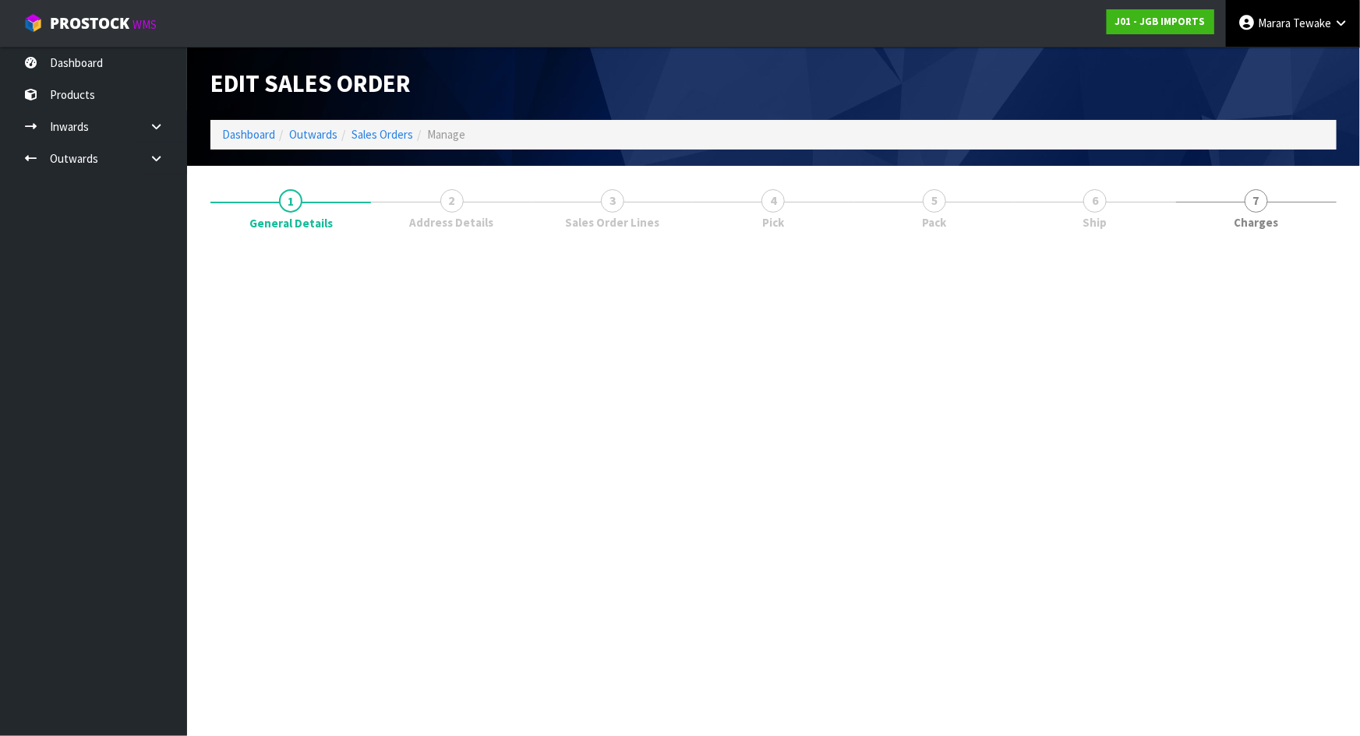
click at [1294, 30] on span "Tewake" at bounding box center [1312, 23] width 38 height 15
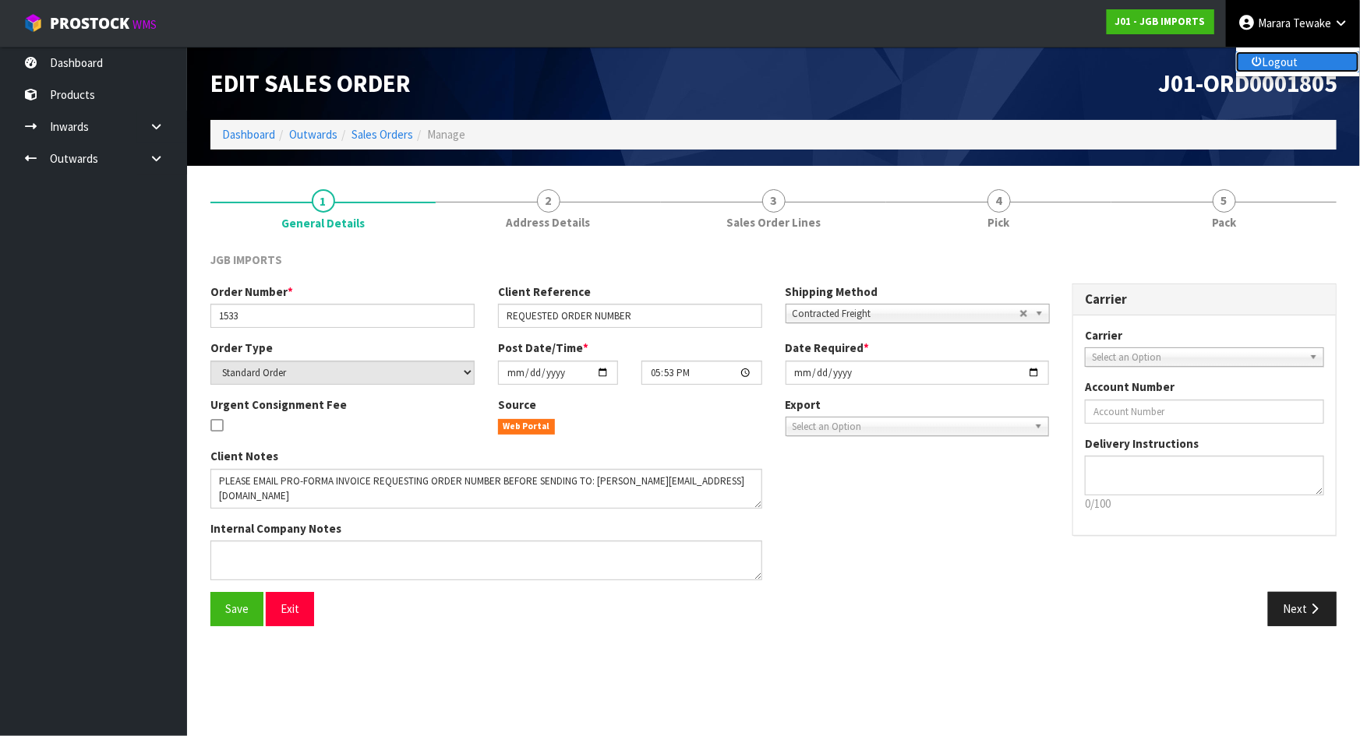
click at [1289, 66] on link "Logout" at bounding box center [1297, 61] width 123 height 21
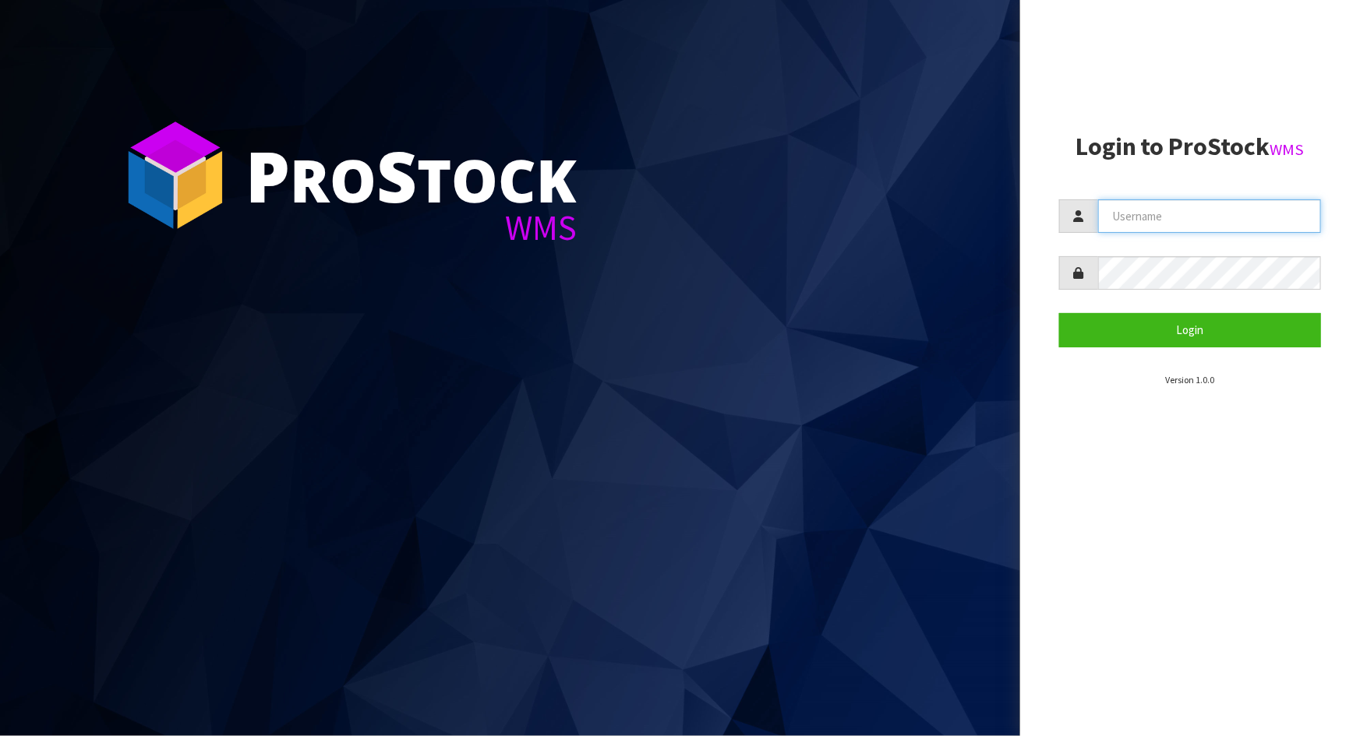
click at [1138, 218] on input "text" at bounding box center [1209, 216] width 223 height 34
click at [1130, 218] on input "text" at bounding box center [1209, 216] width 223 height 34
type input "[PERSON_NAME]"
click at [1059, 313] on button "Login" at bounding box center [1190, 330] width 262 height 34
